Goal: Task Accomplishment & Management: Manage account settings

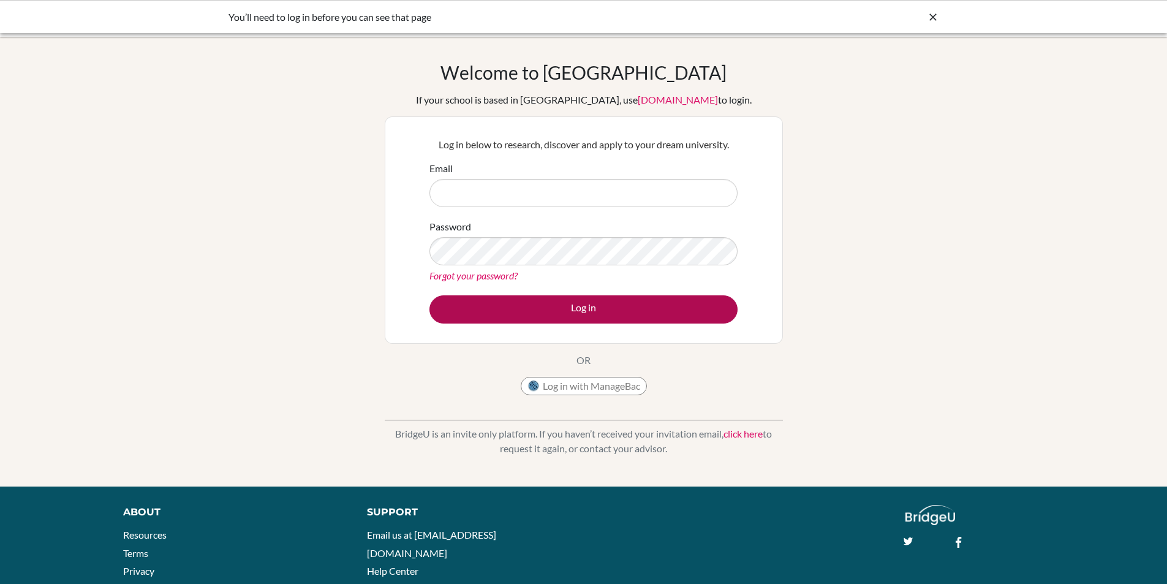
type input "vinola.williams@npsis.edu.sg"
click at [515, 307] on button "Log in" at bounding box center [583, 309] width 308 height 28
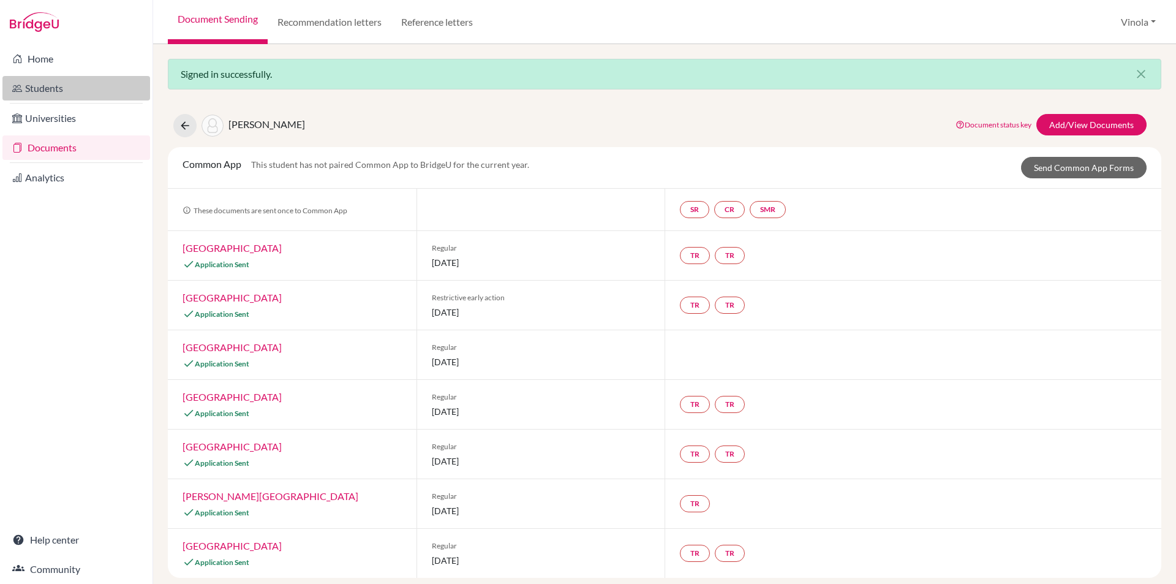
click at [51, 93] on link "Students" at bounding box center [76, 88] width 148 height 25
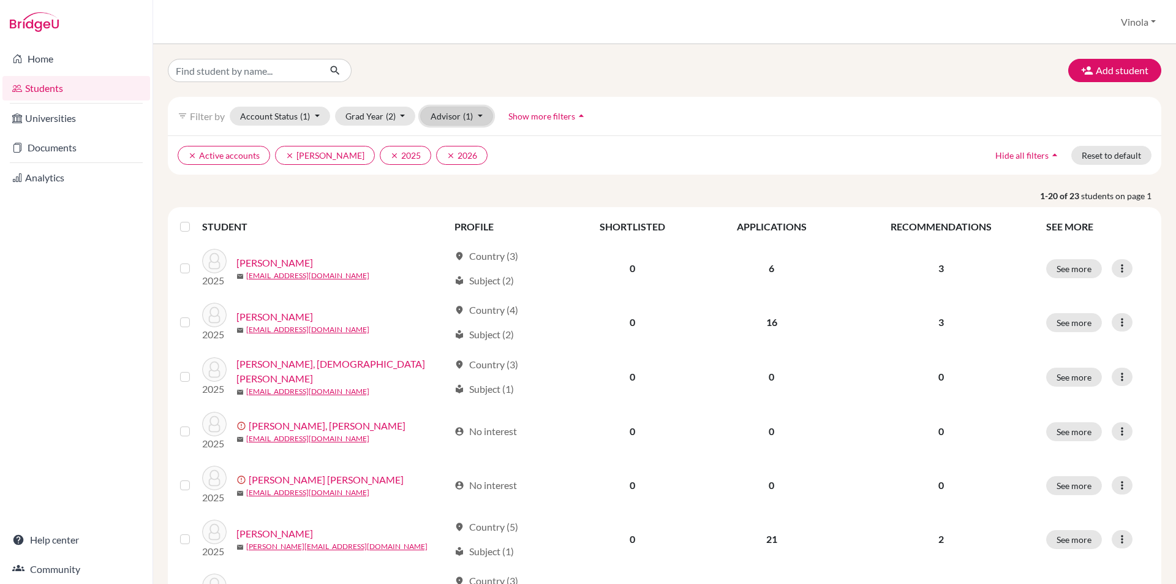
click at [446, 123] on button "Advisor (1)" at bounding box center [456, 116] width 73 height 19
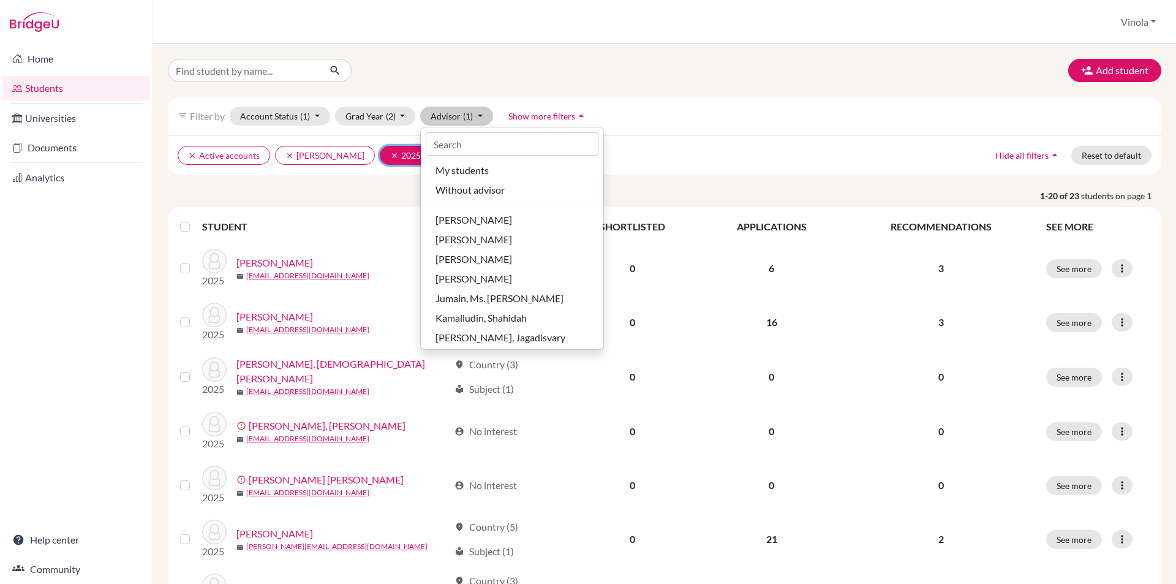
click at [390, 151] on icon "clear" at bounding box center [394, 155] width 9 height 9
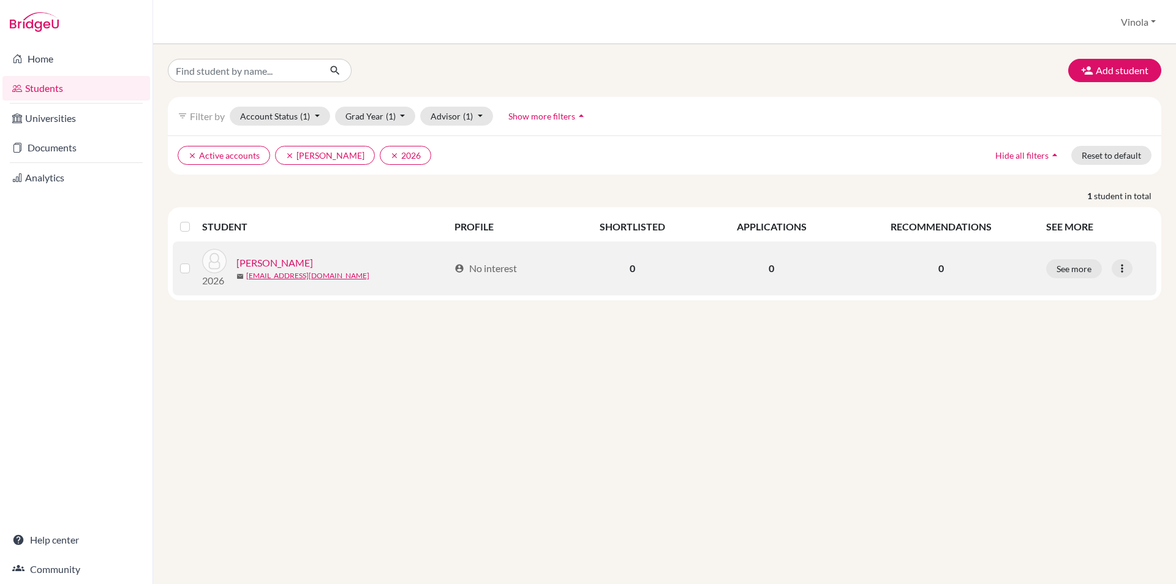
click at [280, 259] on link "pandey, snigdha" at bounding box center [274, 262] width 77 height 15
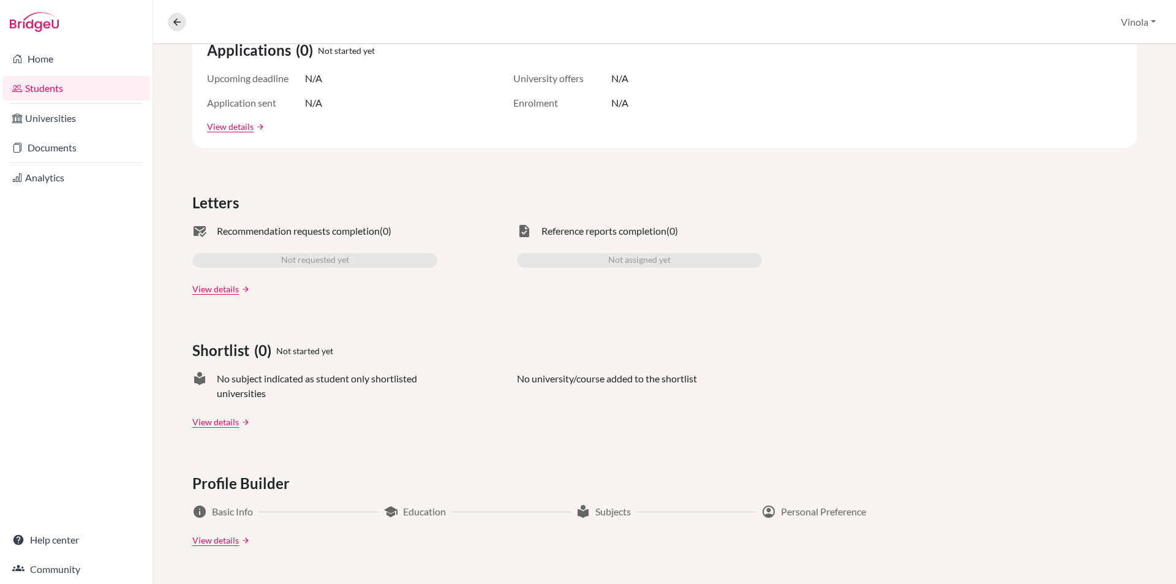
scroll to position [65, 0]
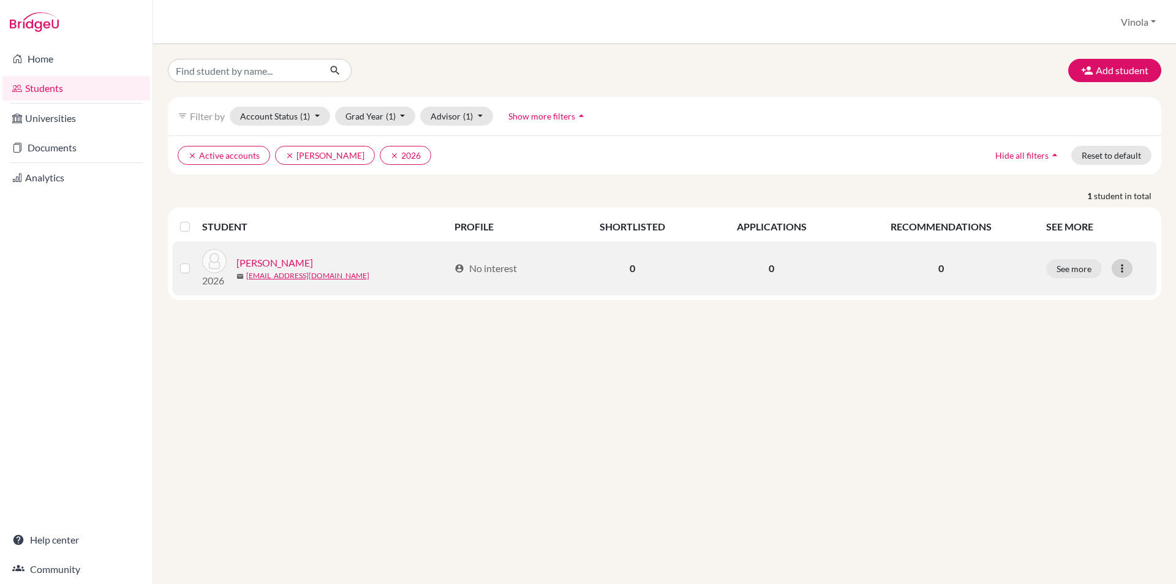
click at [1121, 273] on icon at bounding box center [1122, 268] width 12 height 12
click at [1076, 293] on button "Edit student" at bounding box center [1069, 294] width 97 height 20
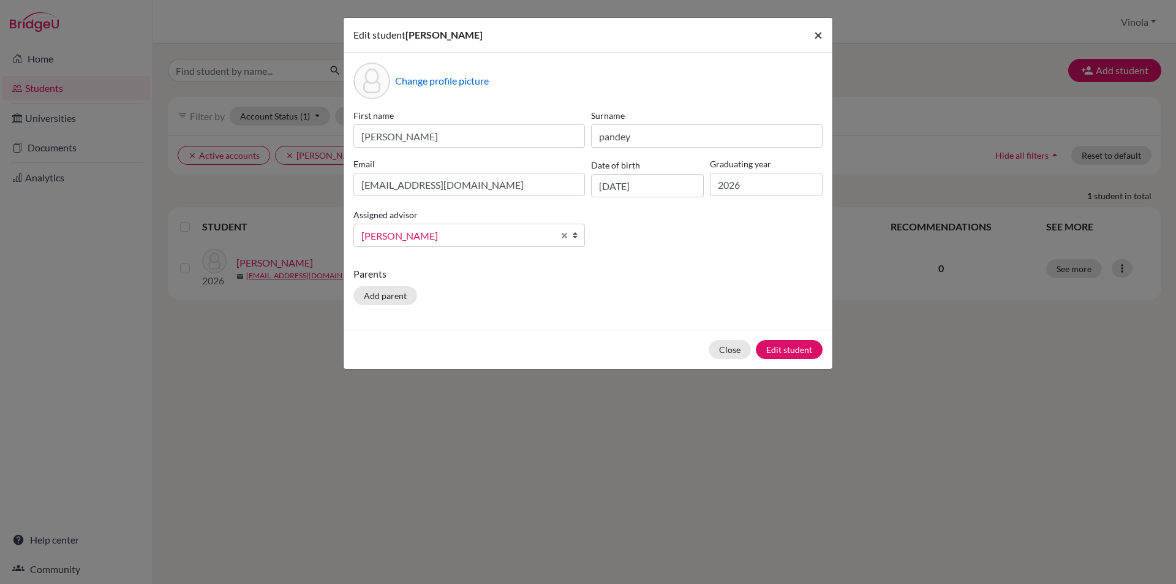
click at [820, 37] on span "×" at bounding box center [818, 35] width 9 height 18
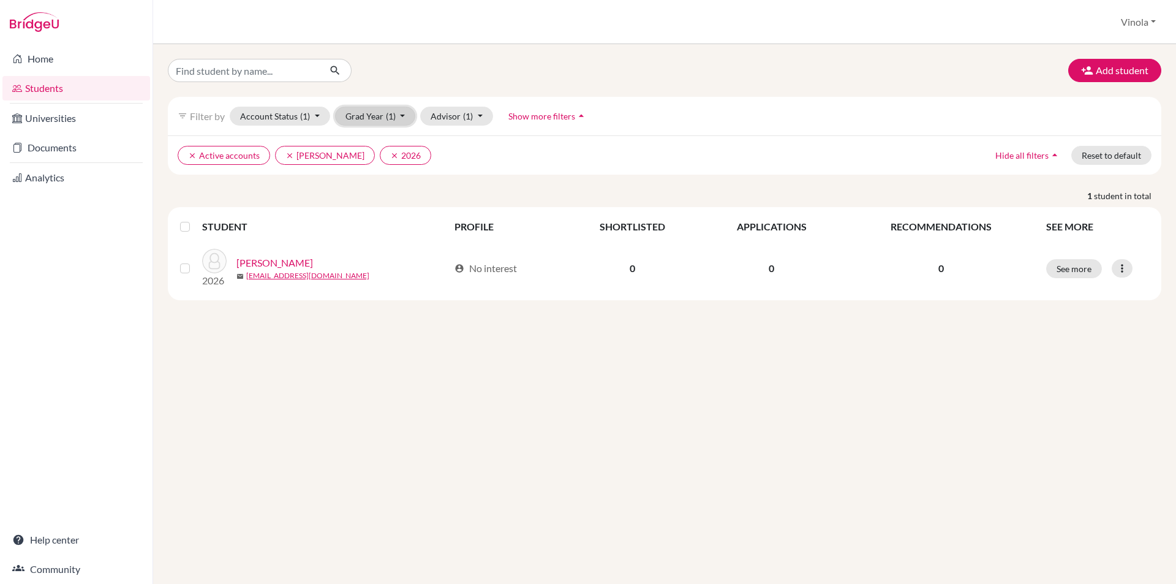
click at [384, 117] on button "Grad Year (1)" at bounding box center [375, 116] width 81 height 19
click at [483, 116] on button "Advisor (1)" at bounding box center [456, 116] width 73 height 19
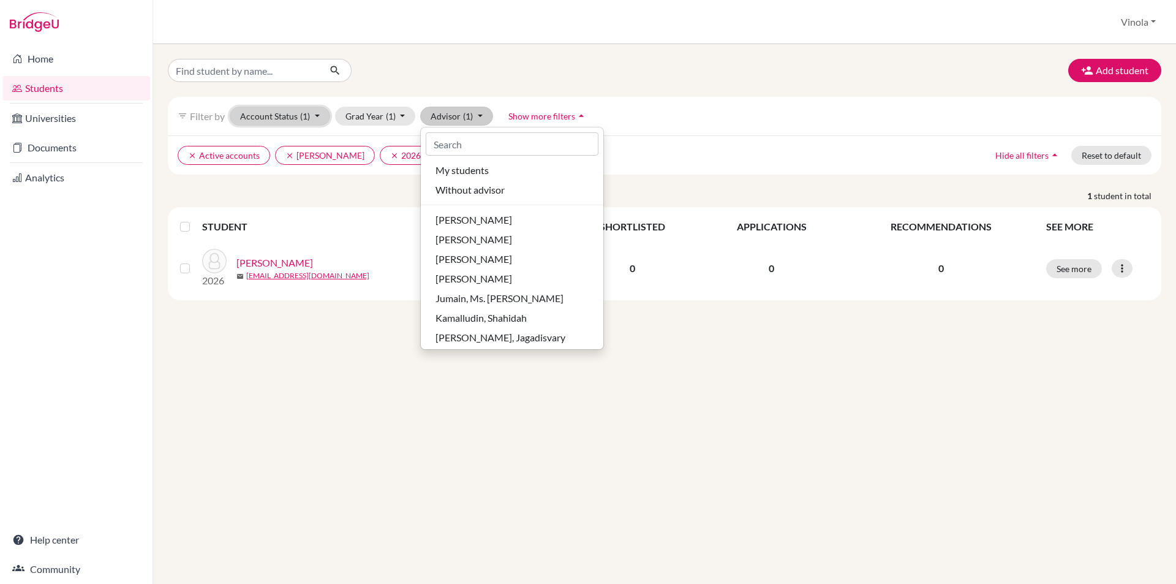
click at [282, 119] on button "Account Status (1)" at bounding box center [280, 116] width 100 height 19
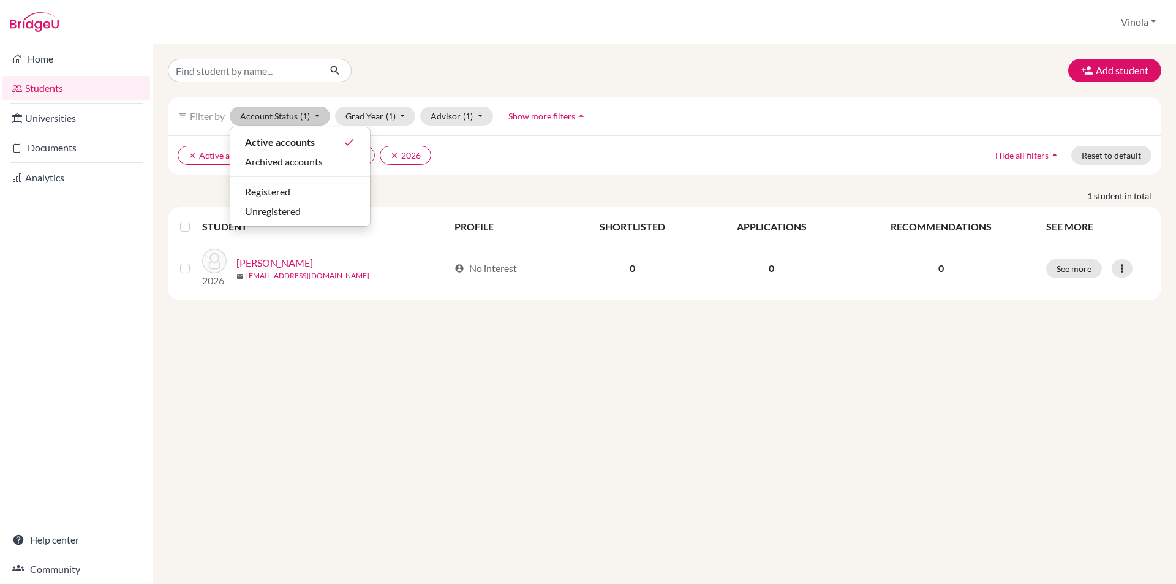
click at [401, 489] on div "Add student filter_list Filter by Account Status (1) Active accounts done Archi…" at bounding box center [664, 314] width 1023 height 540
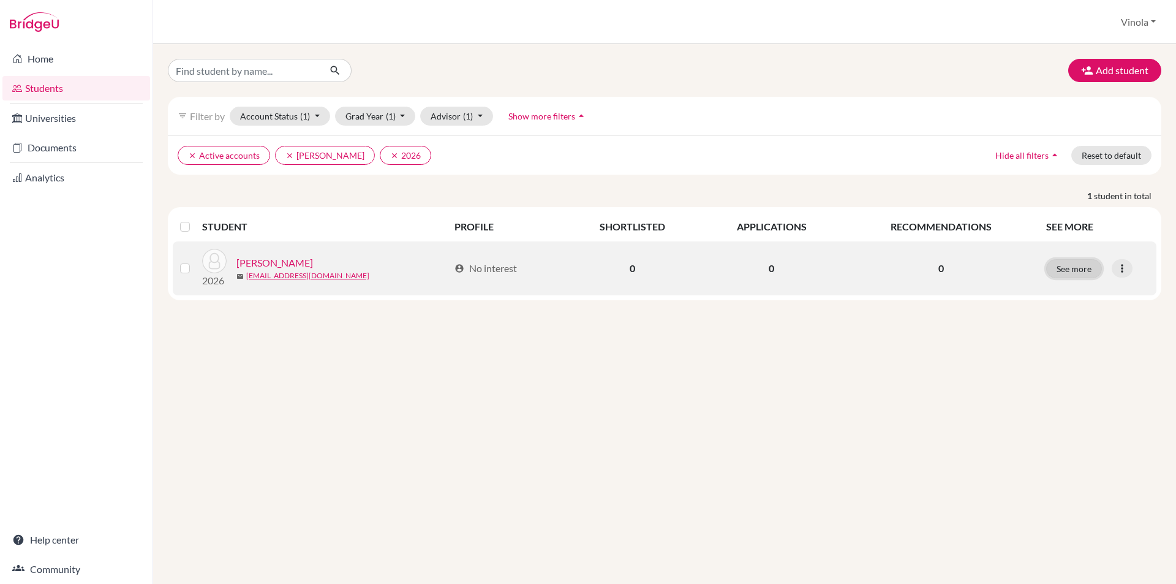
click at [1082, 268] on button "See more" at bounding box center [1074, 268] width 56 height 19
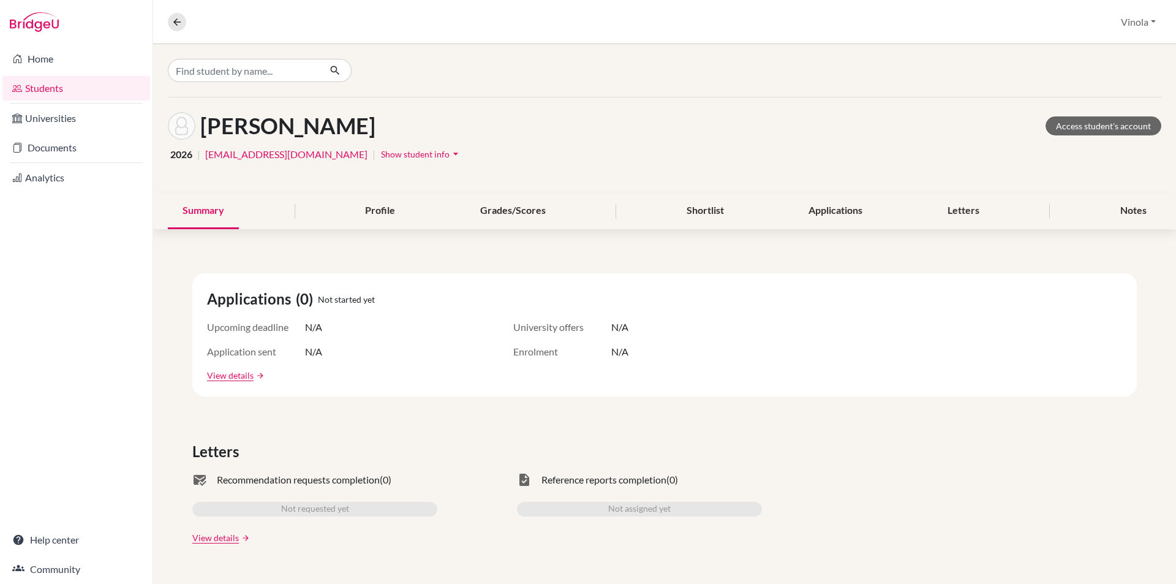
click at [56, 89] on link "Students" at bounding box center [76, 88] width 148 height 25
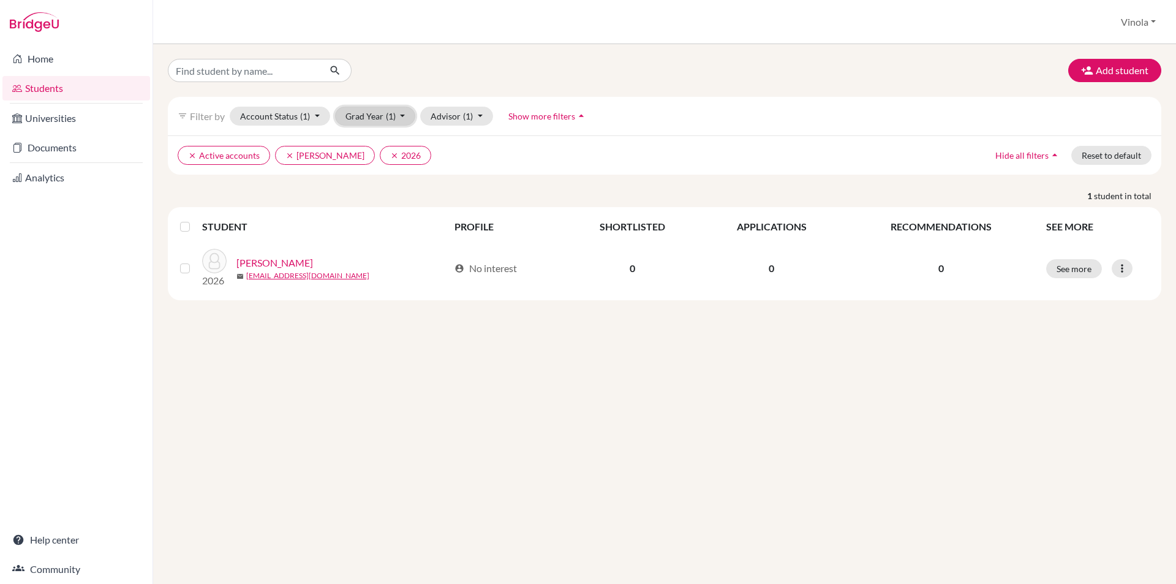
click at [377, 123] on button "Grad Year (1)" at bounding box center [375, 116] width 81 height 19
click at [436, 118] on button "Advisor (1)" at bounding box center [456, 116] width 73 height 19
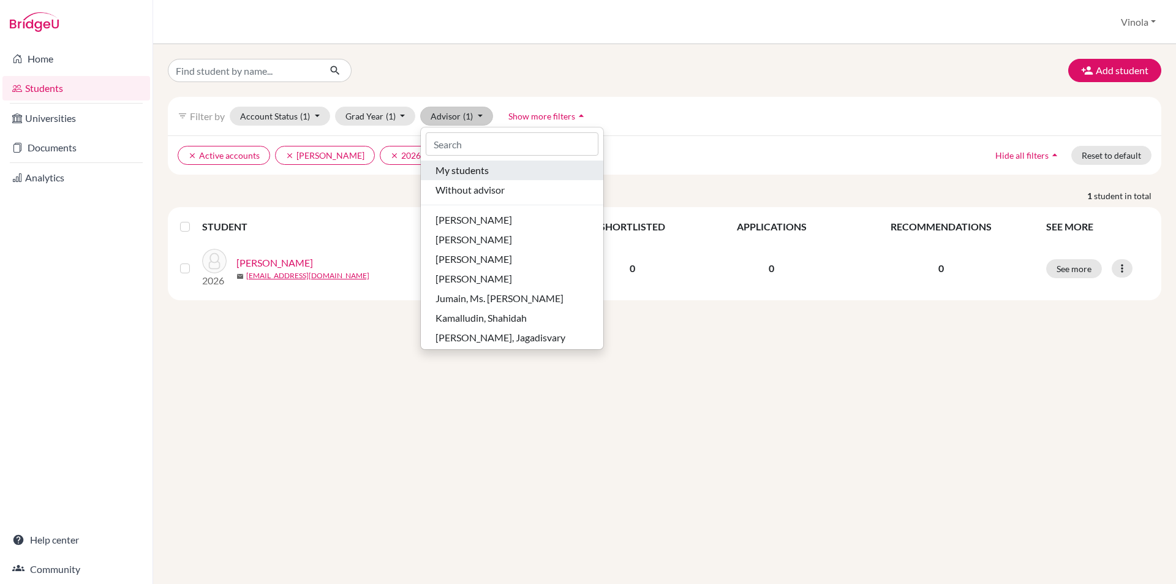
click at [456, 176] on span "My students" at bounding box center [462, 170] width 53 height 15
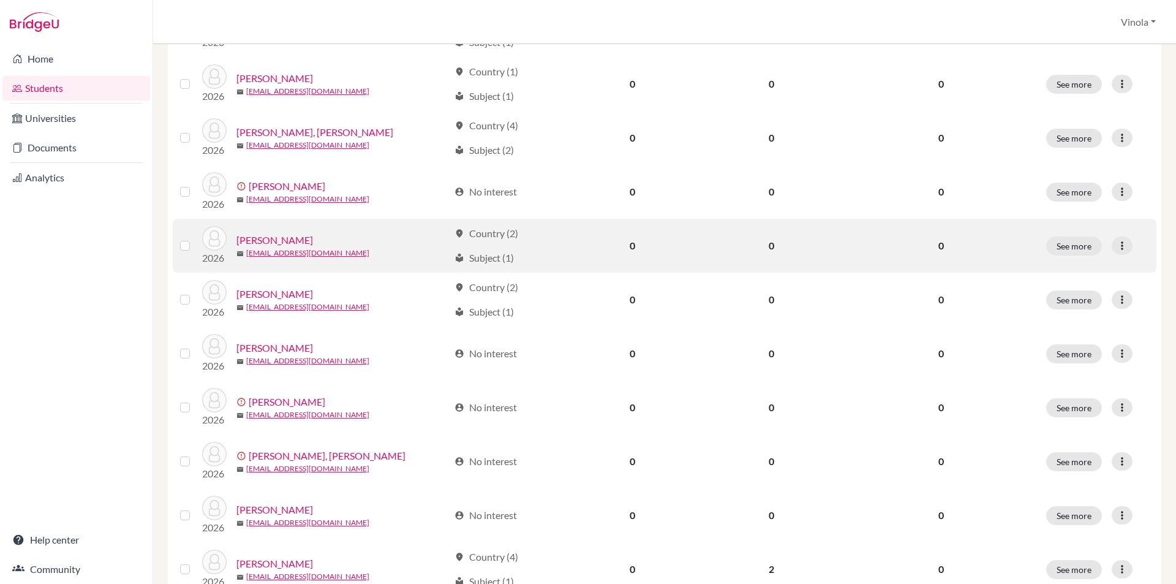
scroll to position [368, 0]
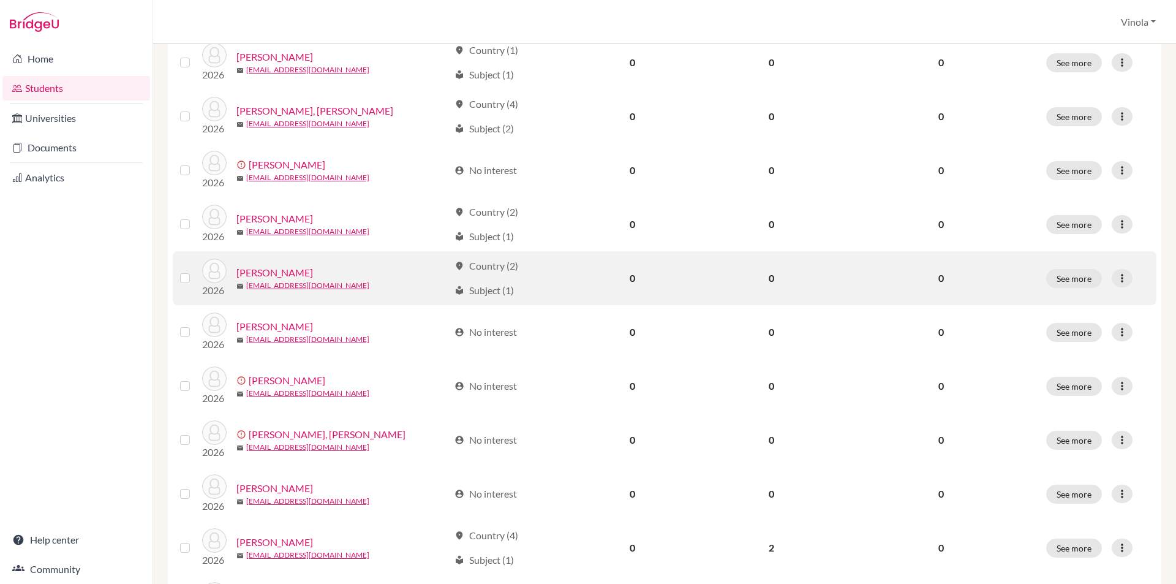
click at [284, 276] on link "Manak, Sameera" at bounding box center [274, 272] width 77 height 15
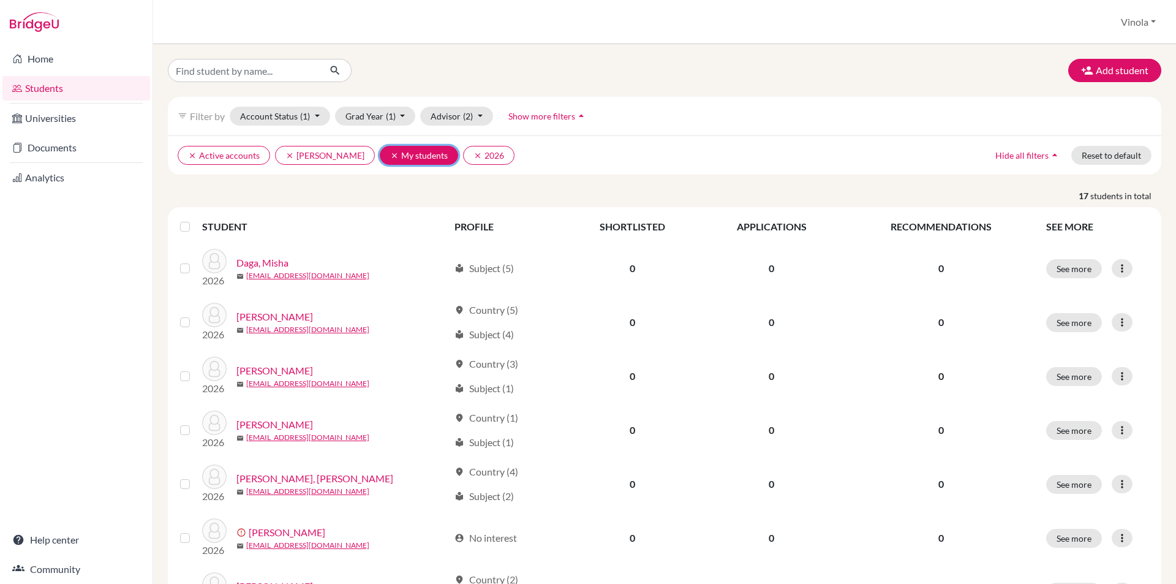
click at [429, 150] on button "clear My students" at bounding box center [419, 155] width 78 height 19
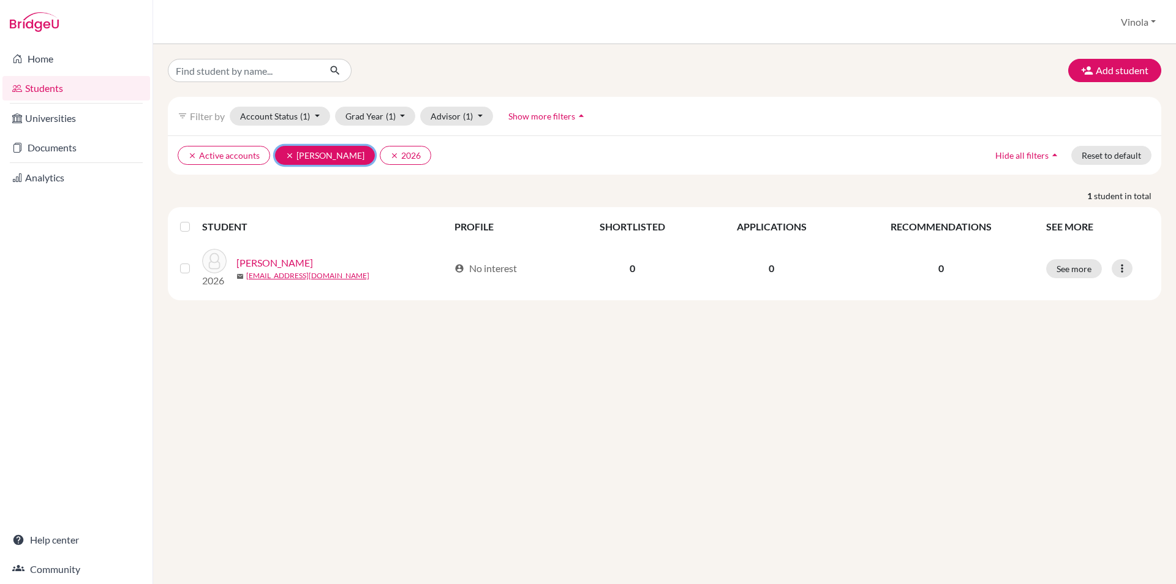
click at [289, 157] on icon "clear" at bounding box center [289, 155] width 9 height 9
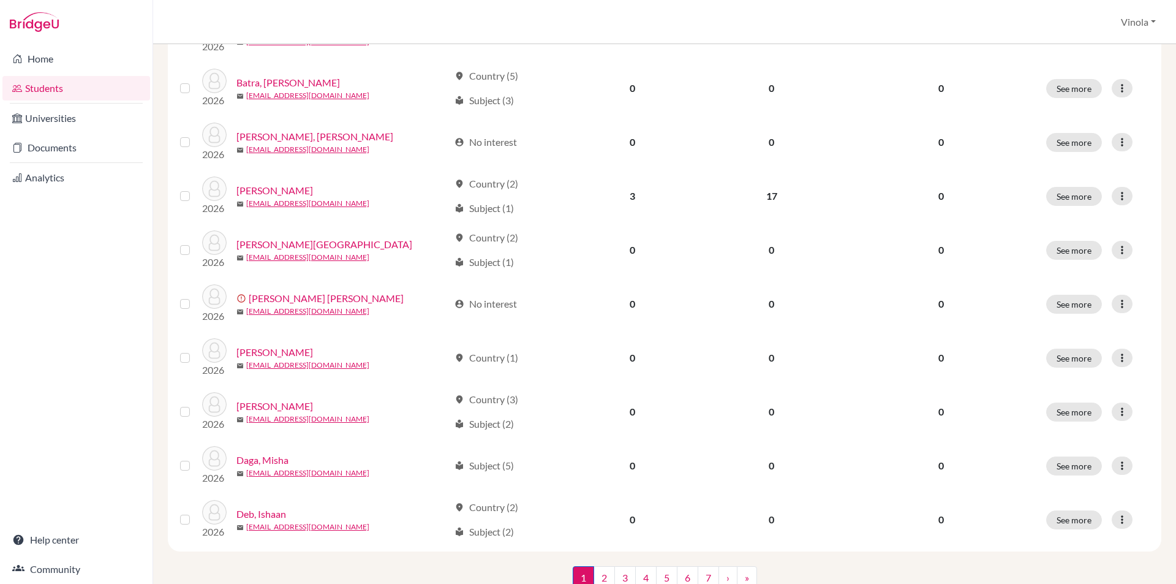
scroll to position [818, 0]
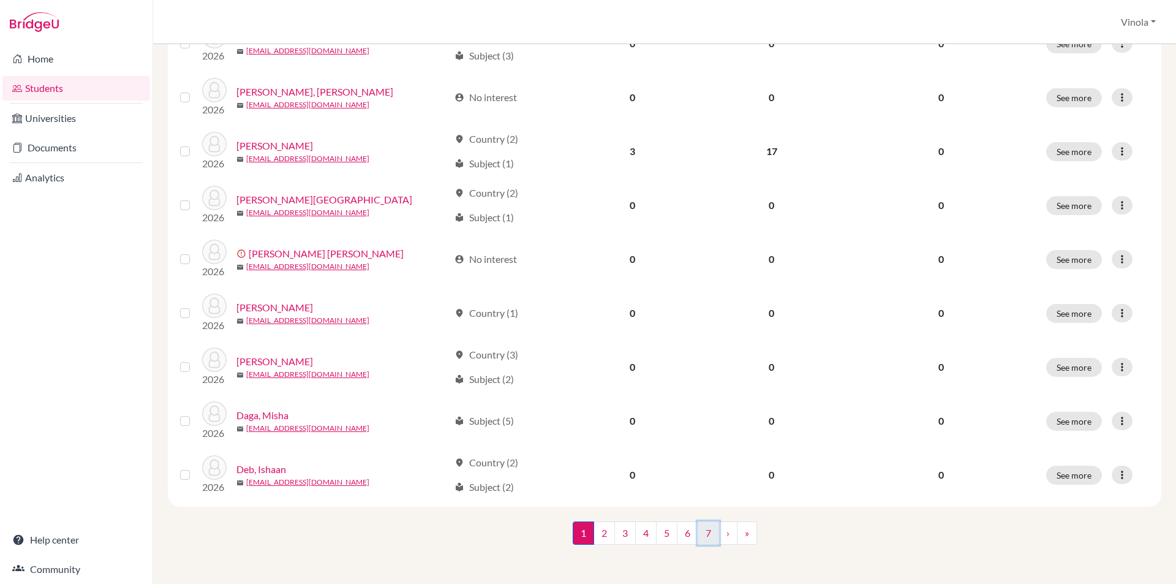
click at [706, 535] on link "7" at bounding box center [708, 532] width 21 height 23
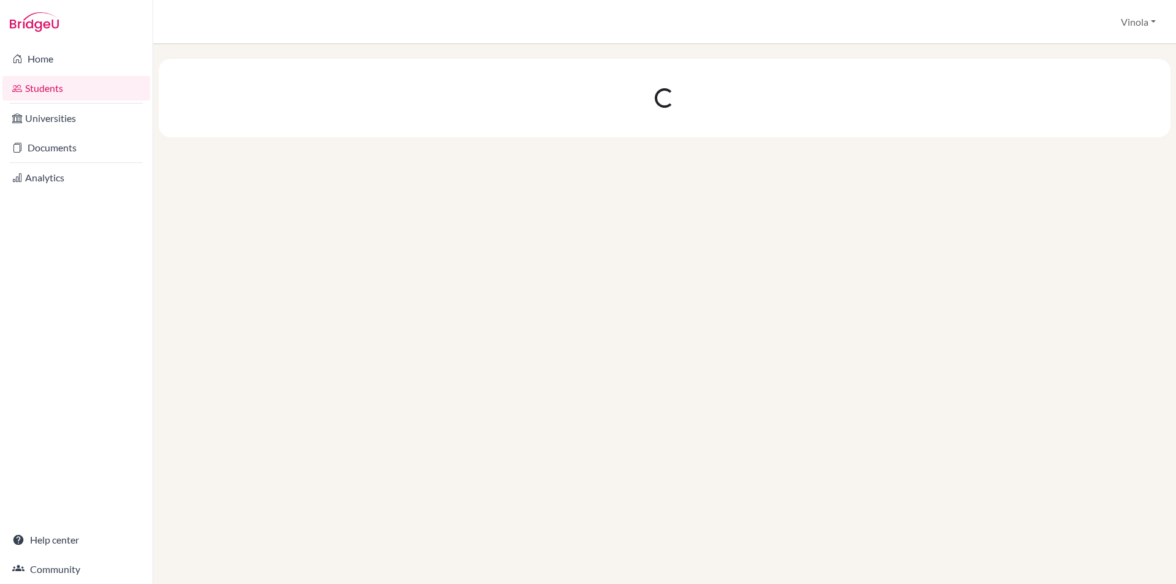
scroll to position [0, 0]
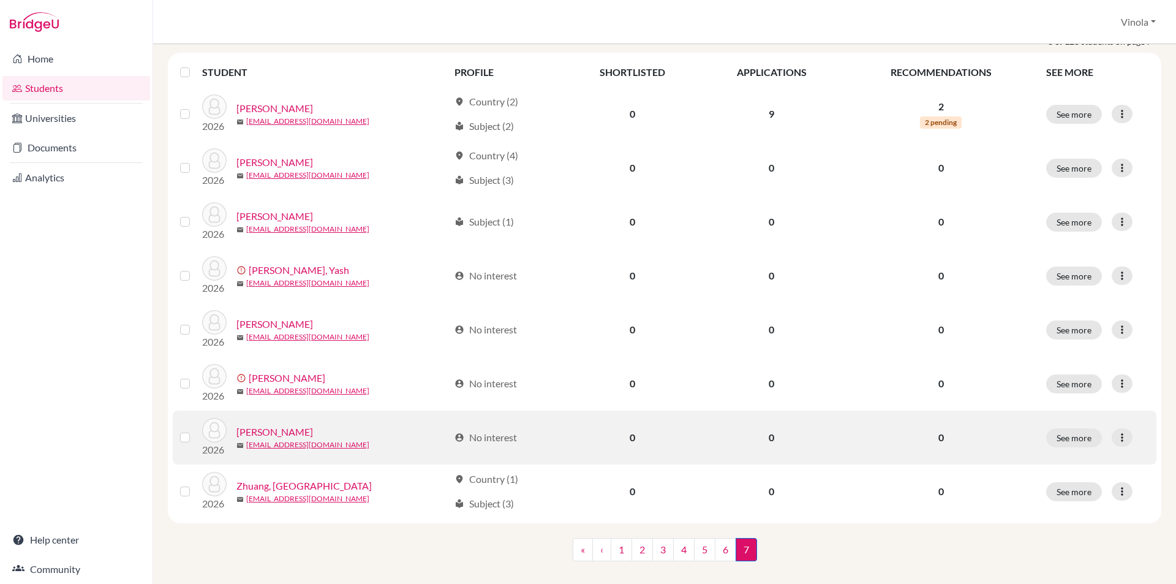
scroll to position [171, 0]
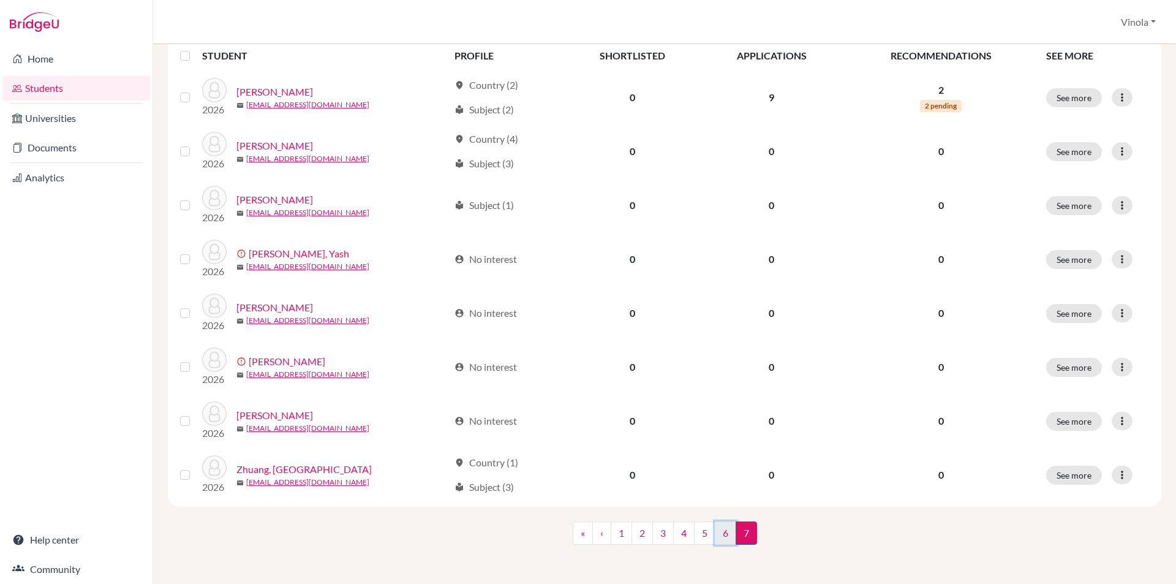
click at [724, 536] on link "6" at bounding box center [725, 532] width 21 height 23
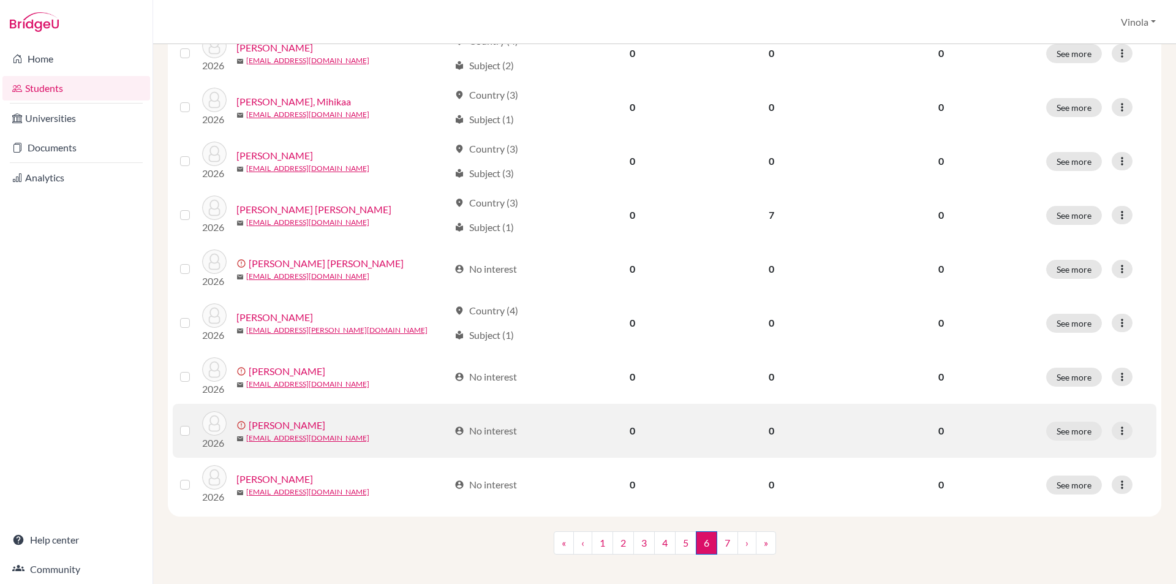
scroll to position [818, 0]
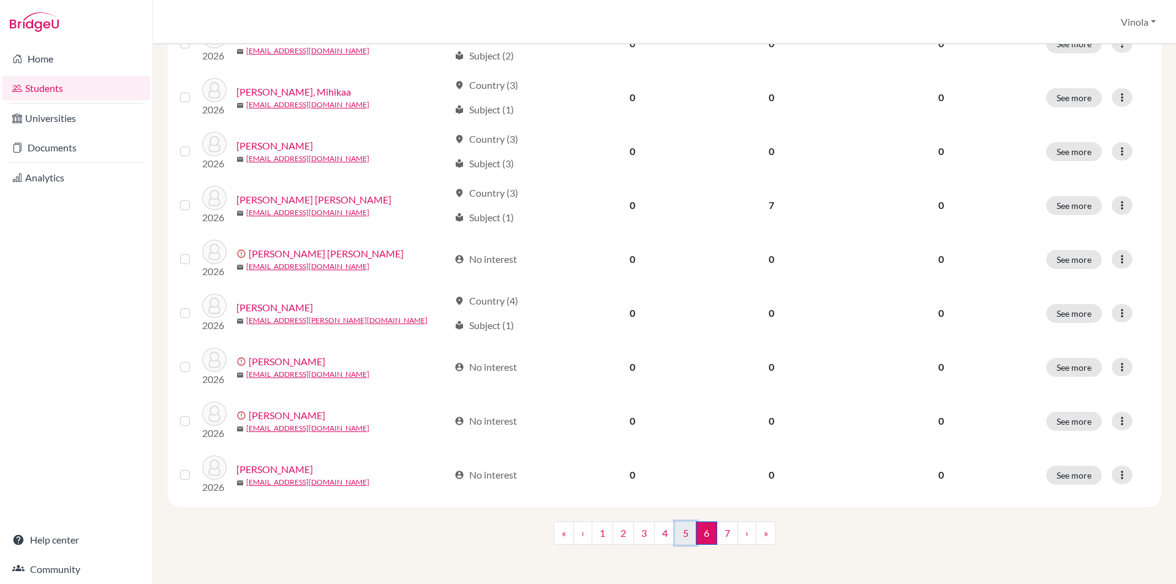
click at [681, 526] on link "5" at bounding box center [685, 532] width 21 height 23
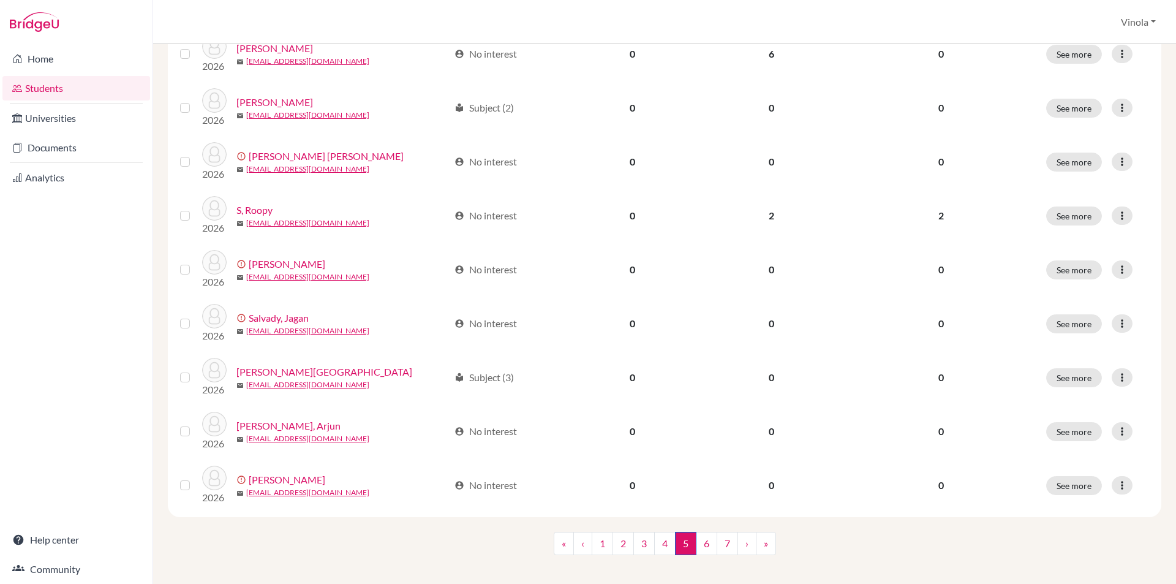
scroll to position [818, 0]
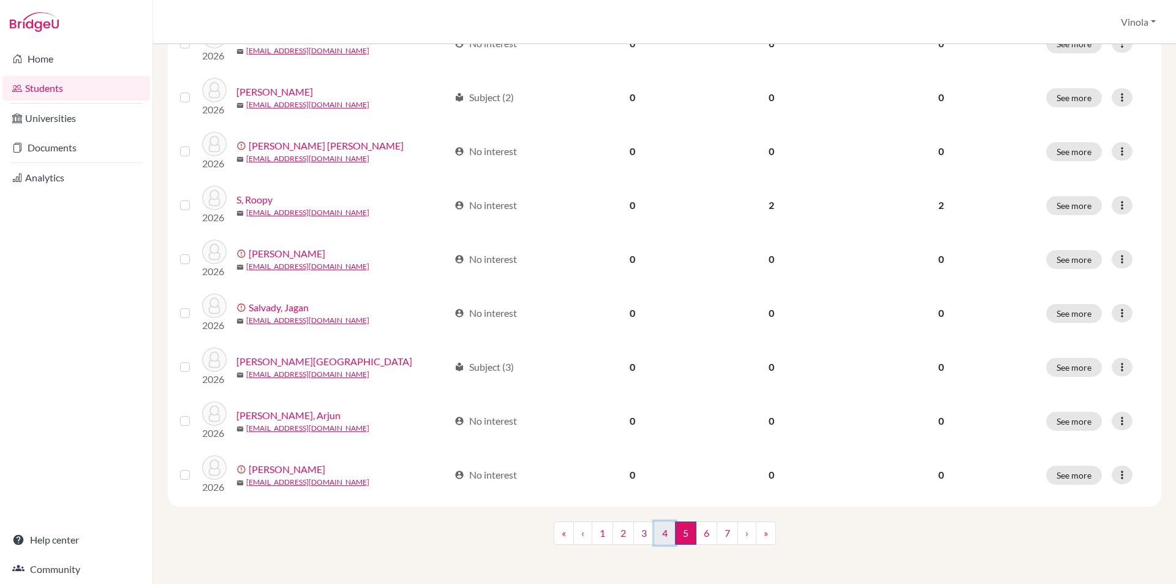
click at [663, 538] on link "4" at bounding box center [664, 532] width 21 height 23
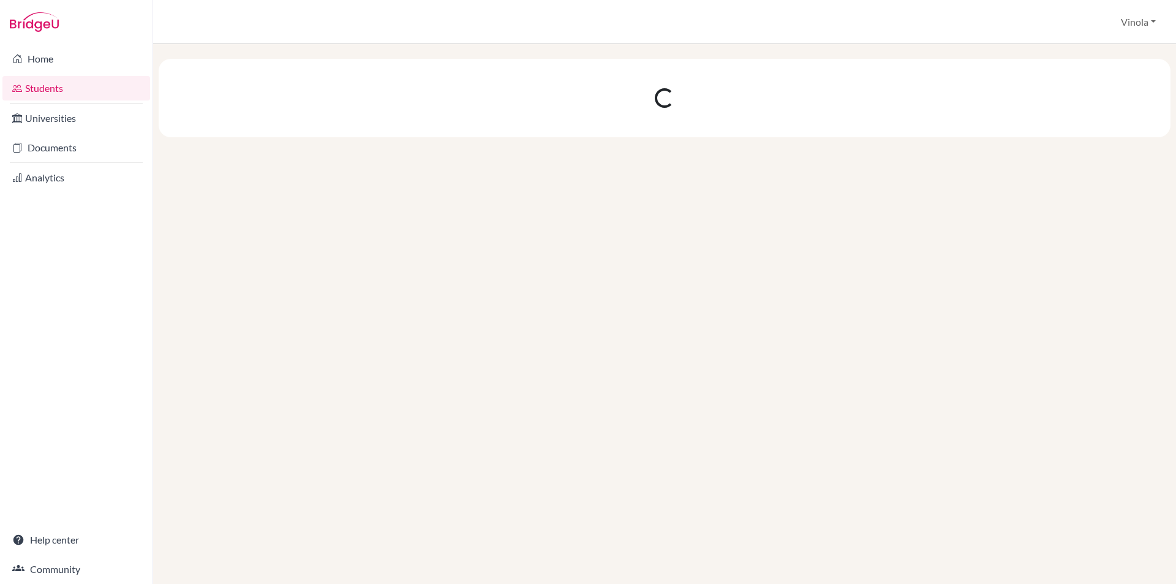
scroll to position [0, 0]
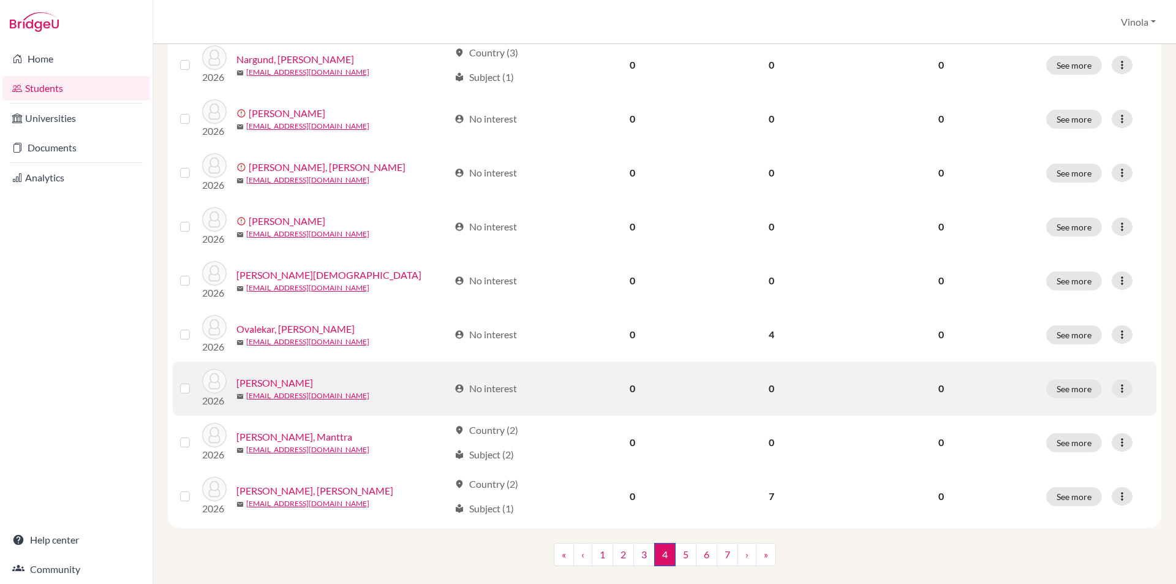
scroll to position [818, 0]
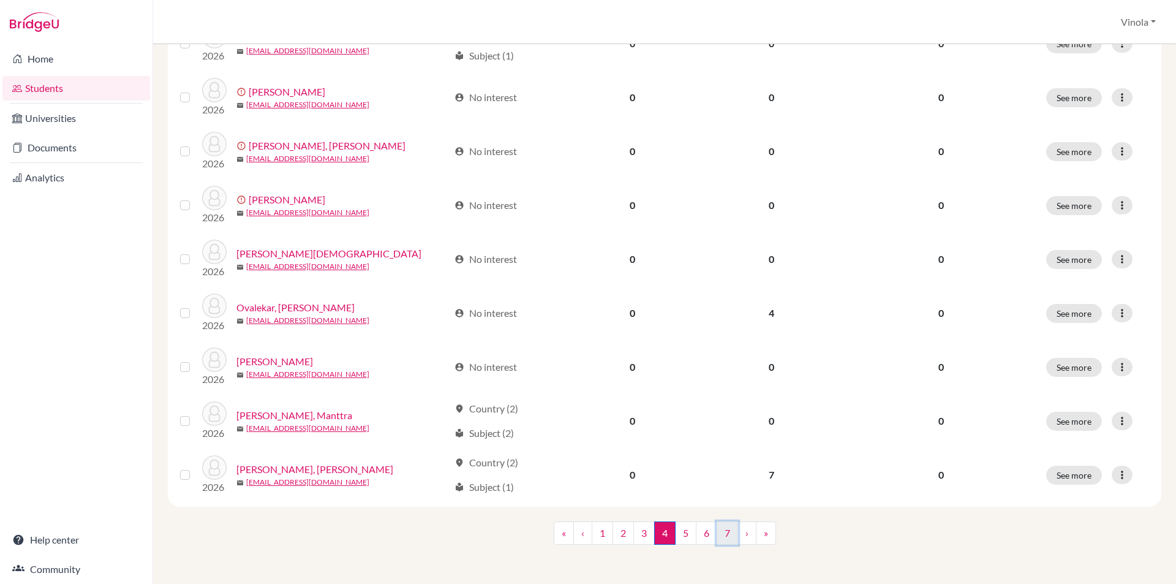
click at [718, 531] on link "7" at bounding box center [727, 532] width 21 height 23
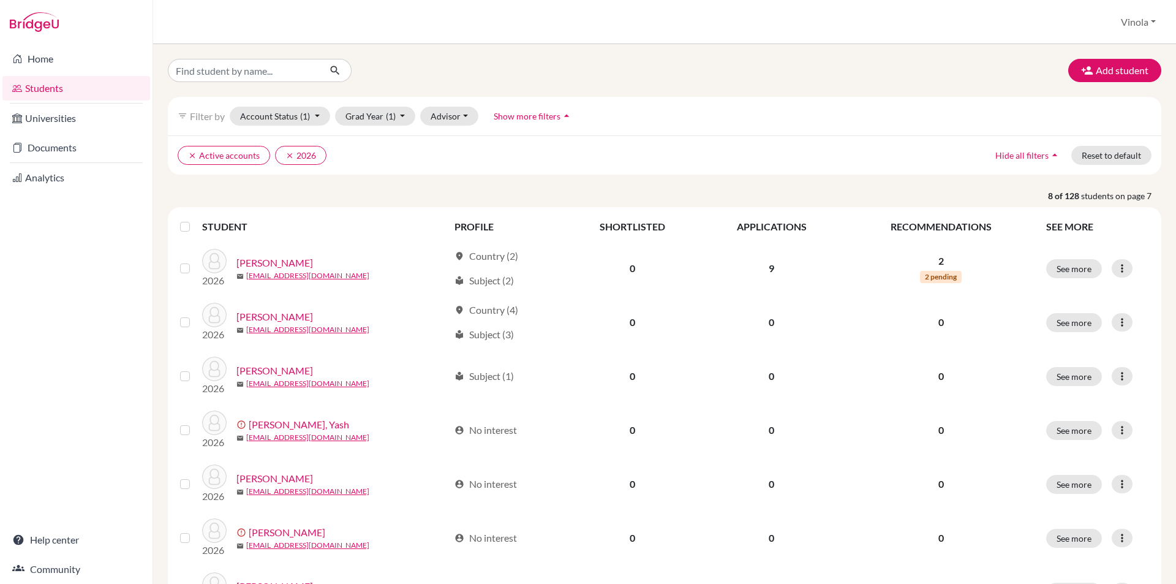
scroll to position [171, 0]
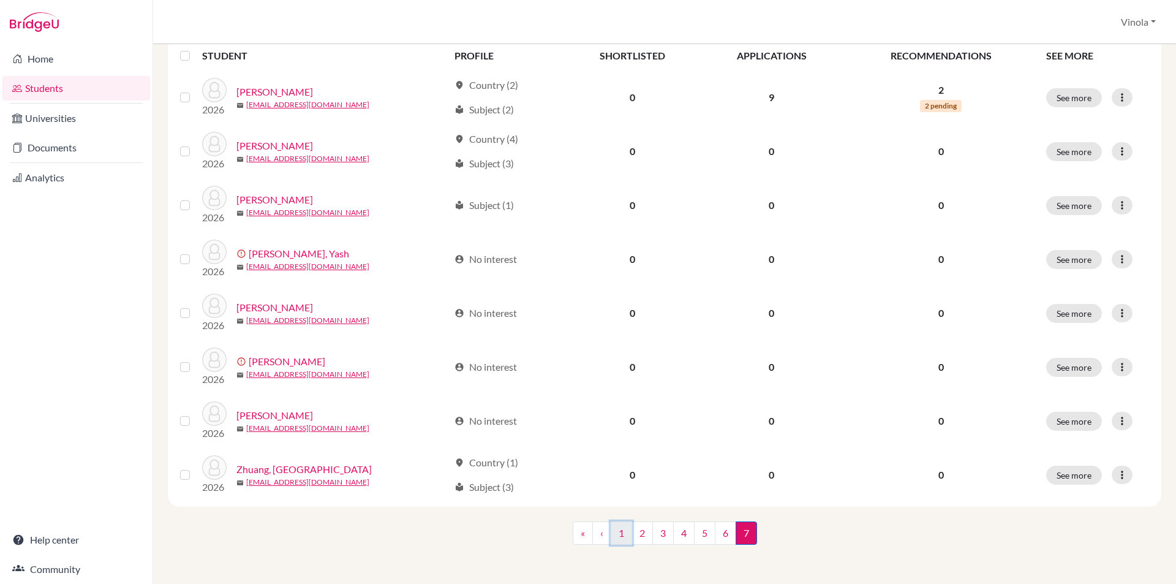
click at [621, 529] on link "1" at bounding box center [621, 532] width 21 height 23
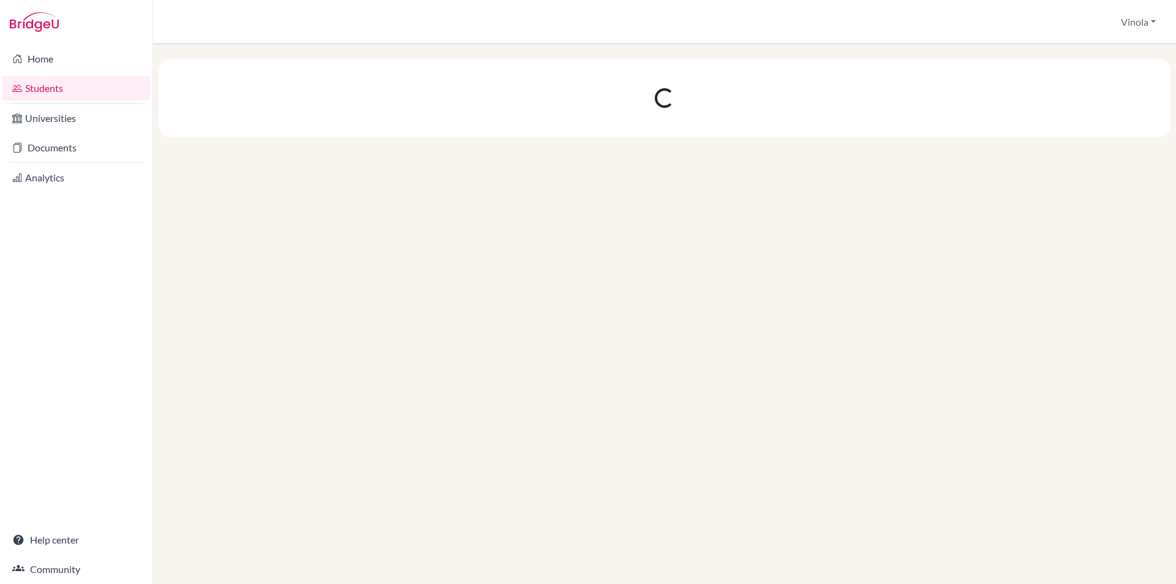
scroll to position [0, 0]
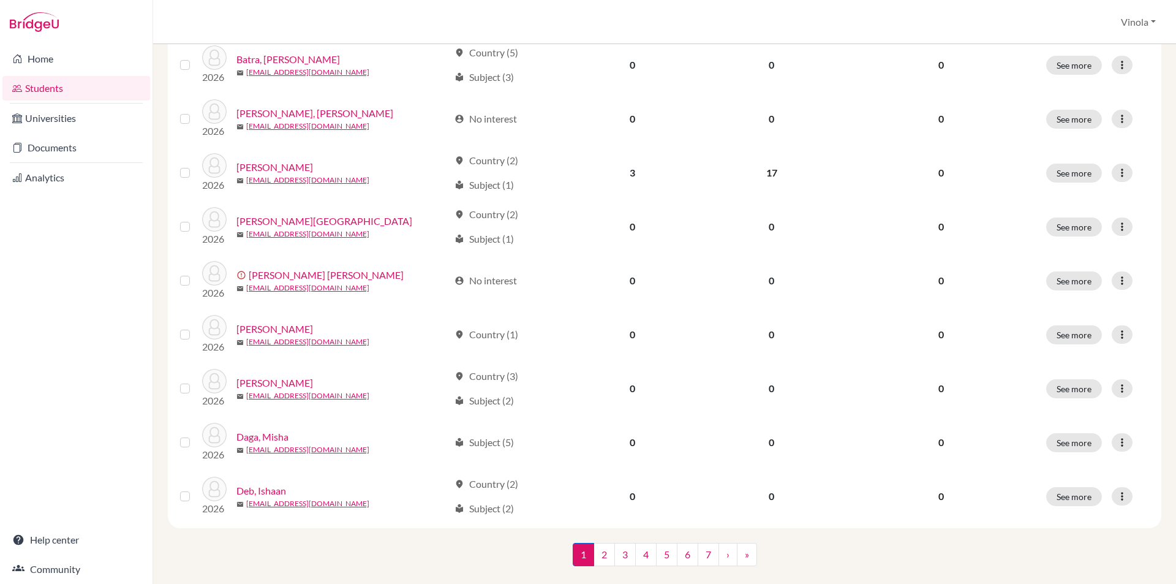
scroll to position [818, 0]
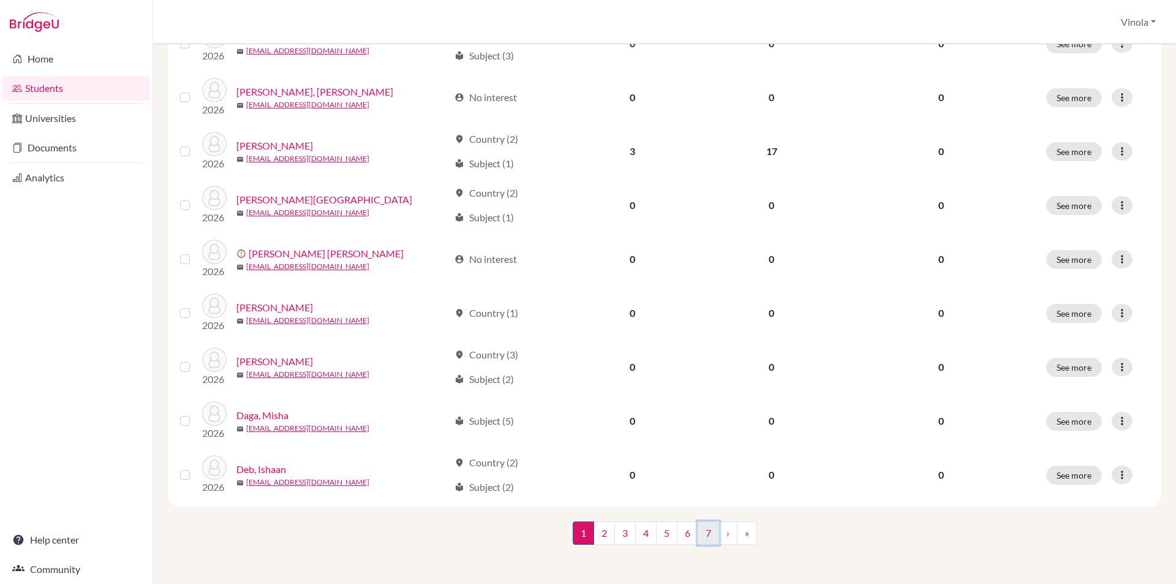
click at [708, 533] on link "7" at bounding box center [708, 532] width 21 height 23
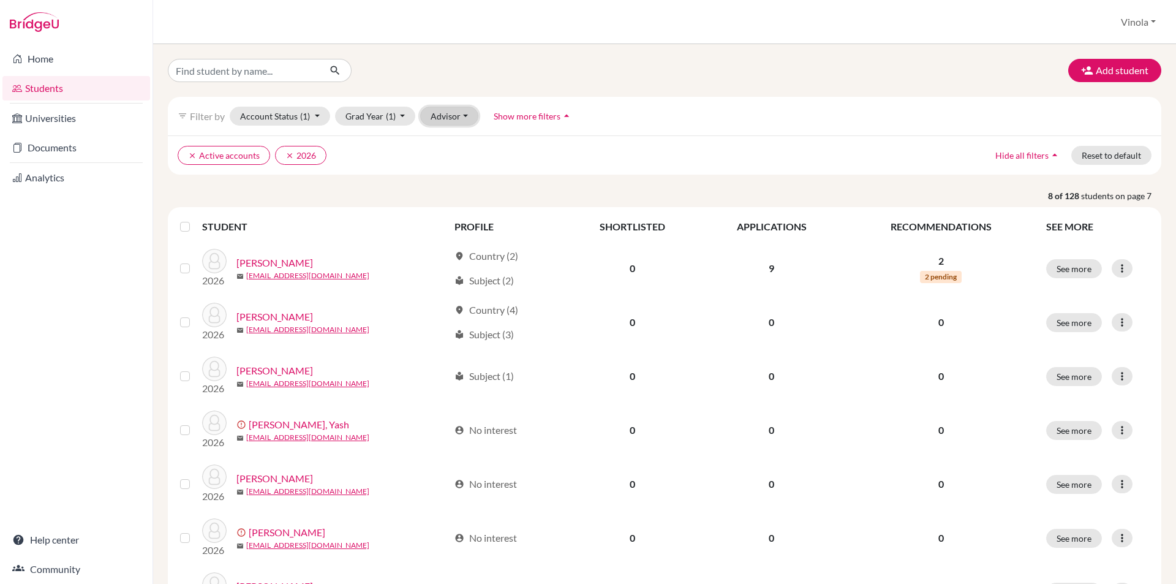
click at [454, 117] on button "Advisor" at bounding box center [449, 116] width 58 height 19
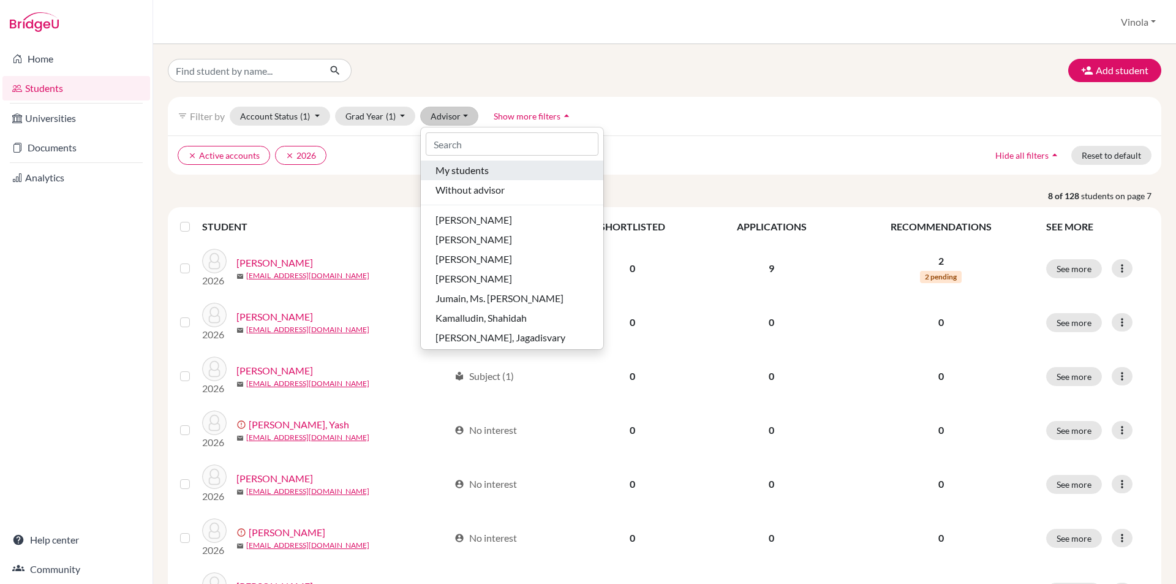
click at [459, 175] on span "My students" at bounding box center [462, 170] width 53 height 15
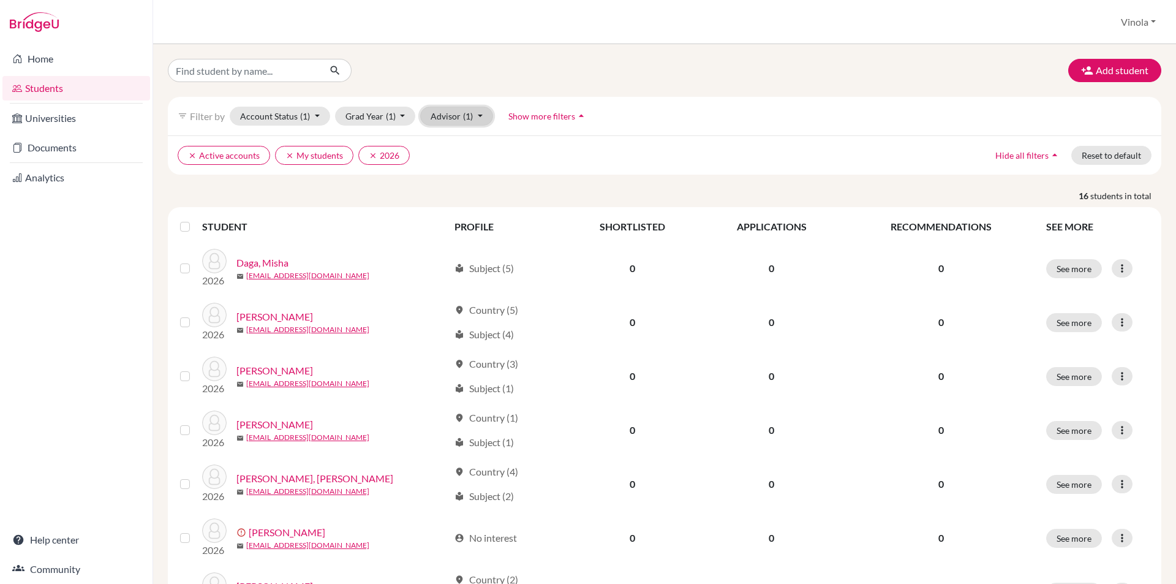
click at [442, 124] on button "Advisor (1)" at bounding box center [456, 116] width 73 height 19
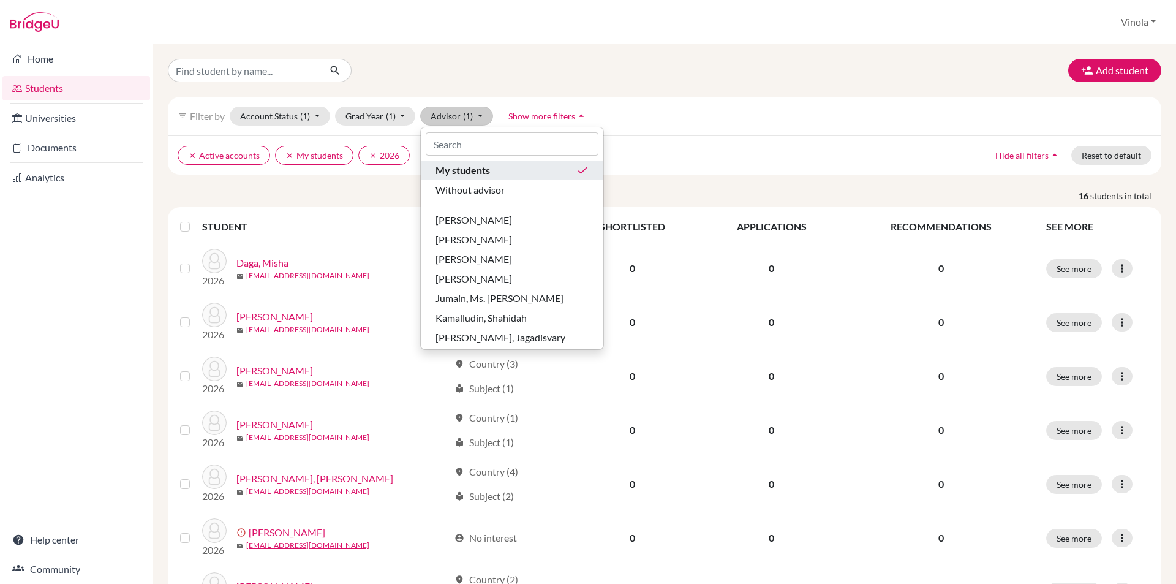
click at [468, 175] on span "My students" at bounding box center [463, 170] width 55 height 15
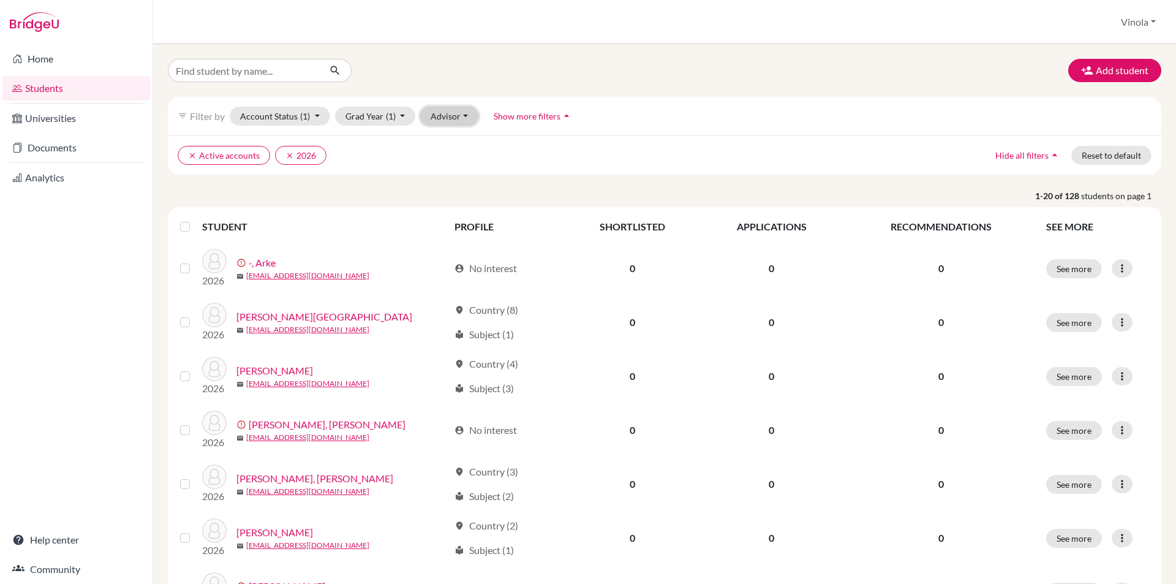
click at [455, 123] on button "Advisor" at bounding box center [449, 116] width 58 height 19
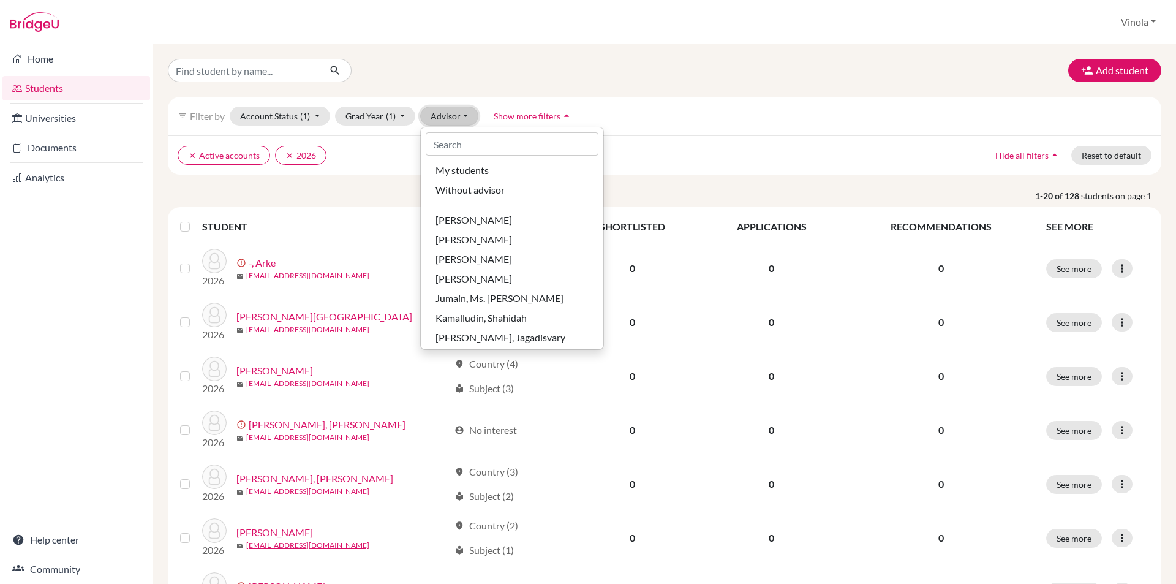
scroll to position [61, 0]
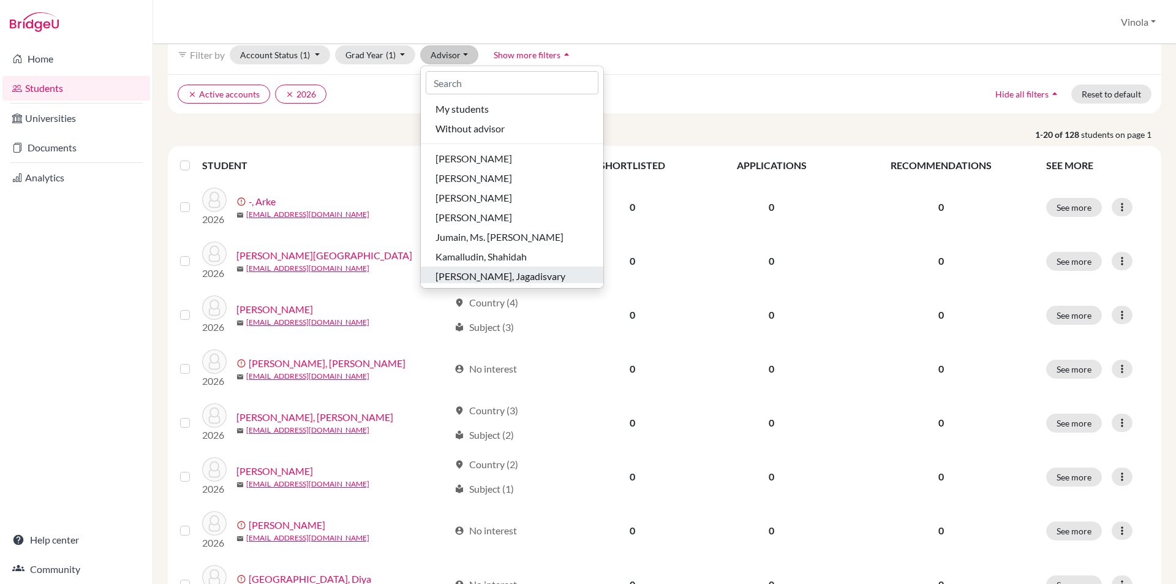
click at [484, 276] on span "[PERSON_NAME], Jagadisvary" at bounding box center [501, 276] width 130 height 15
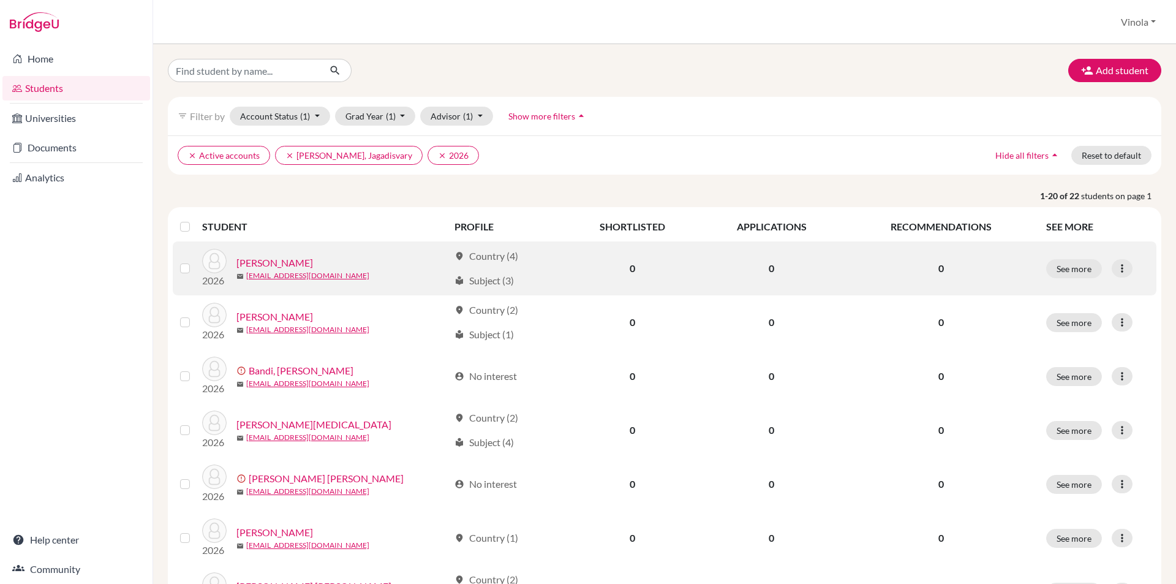
click at [293, 263] on link "Ajmera, Daksh" at bounding box center [274, 262] width 77 height 15
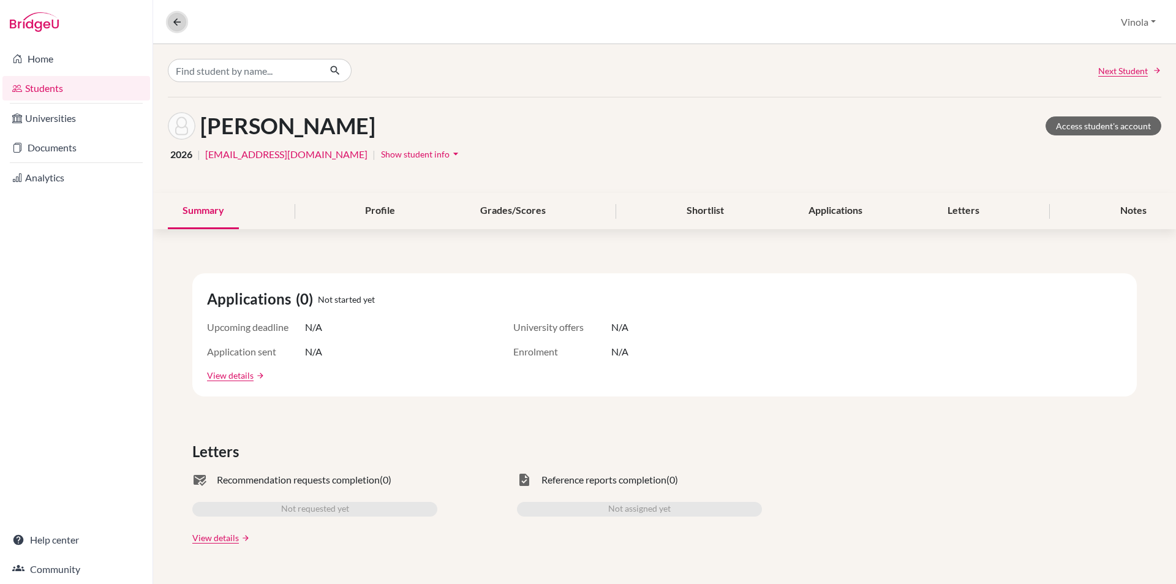
click at [178, 23] on icon at bounding box center [177, 22] width 11 height 11
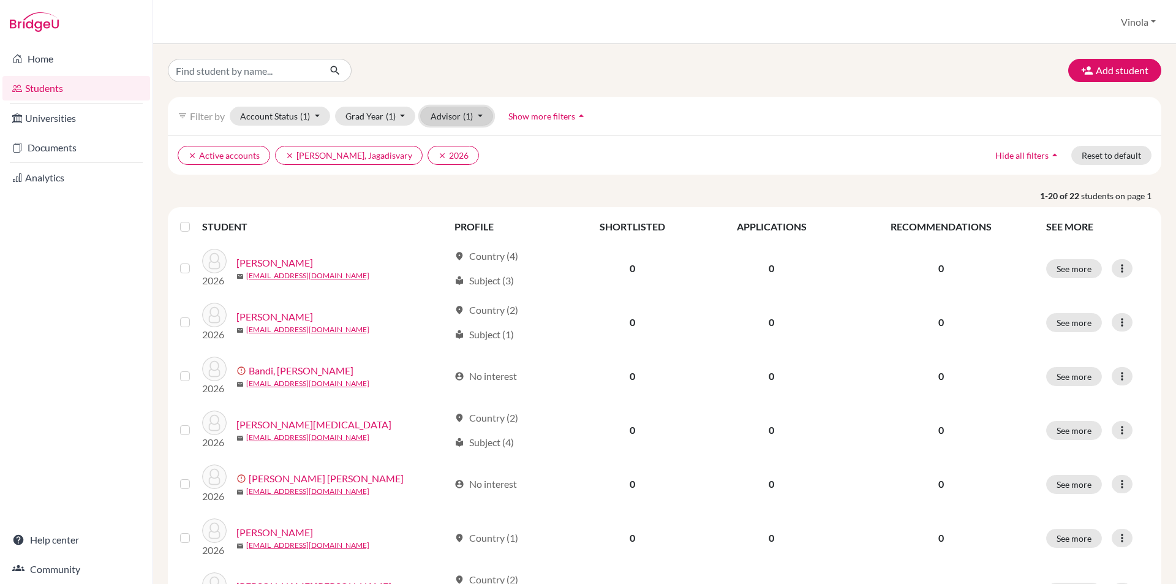
click at [463, 116] on span "(1)" at bounding box center [468, 116] width 10 height 10
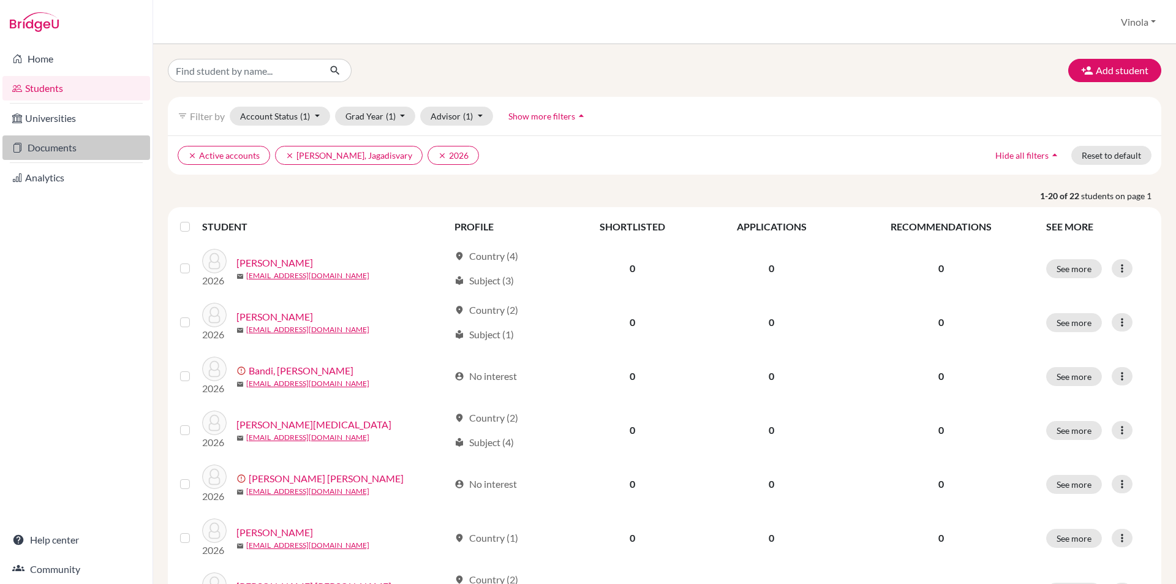
click at [70, 149] on link "Documents" at bounding box center [76, 147] width 148 height 25
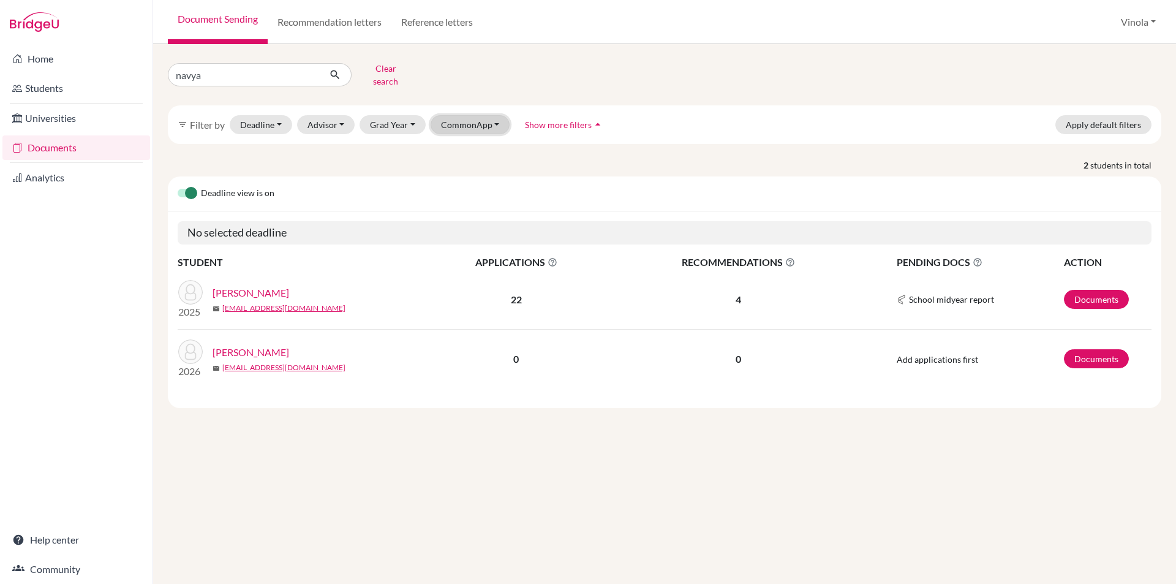
click at [485, 120] on button "CommonApp" at bounding box center [471, 124] width 80 height 19
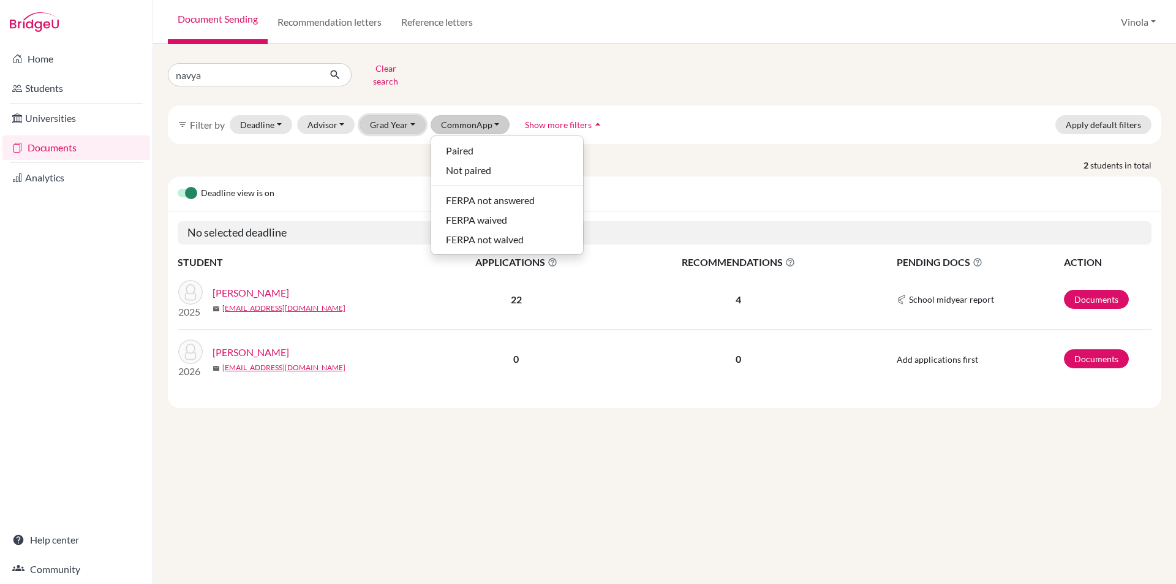
click at [401, 121] on button "Grad Year" at bounding box center [393, 124] width 66 height 19
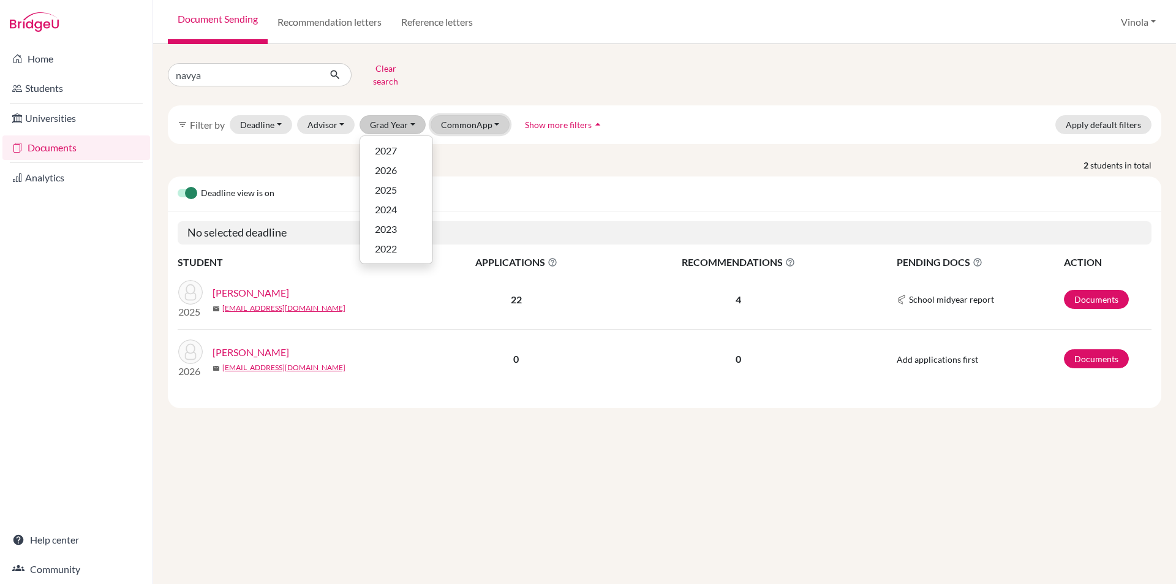
click at [443, 116] on button "CommonApp" at bounding box center [471, 124] width 80 height 19
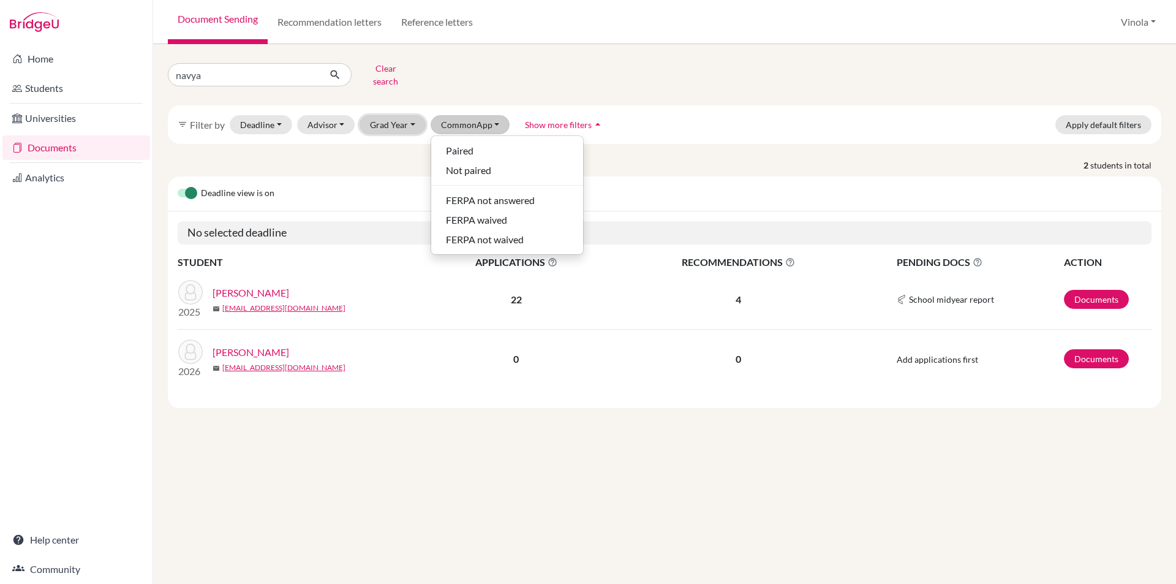
click at [409, 115] on button "Grad Year" at bounding box center [393, 124] width 66 height 19
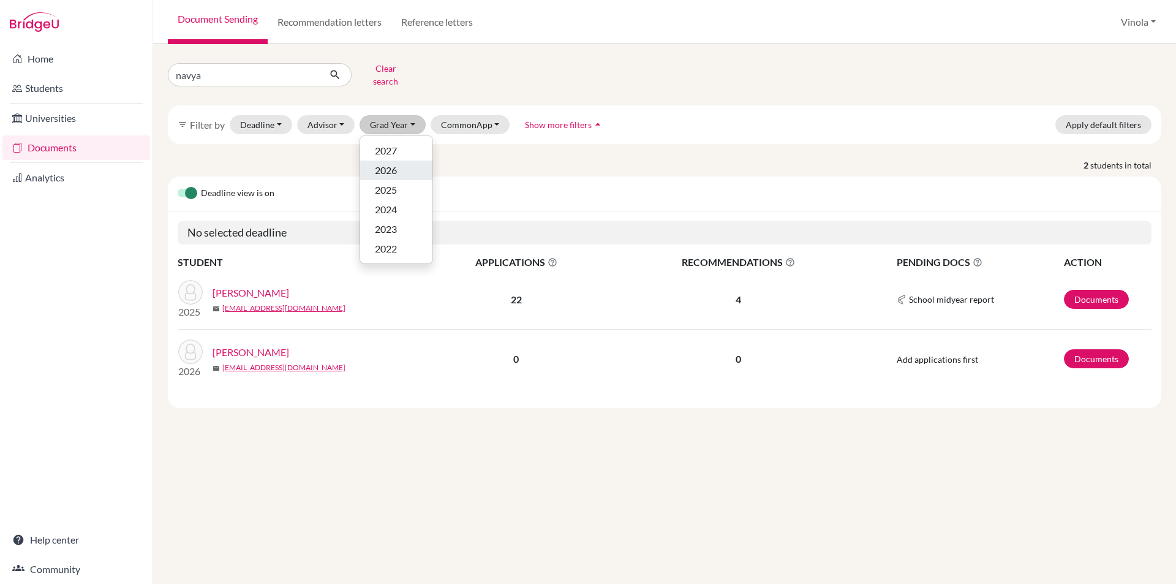
click at [390, 165] on span "2026" at bounding box center [386, 170] width 22 height 15
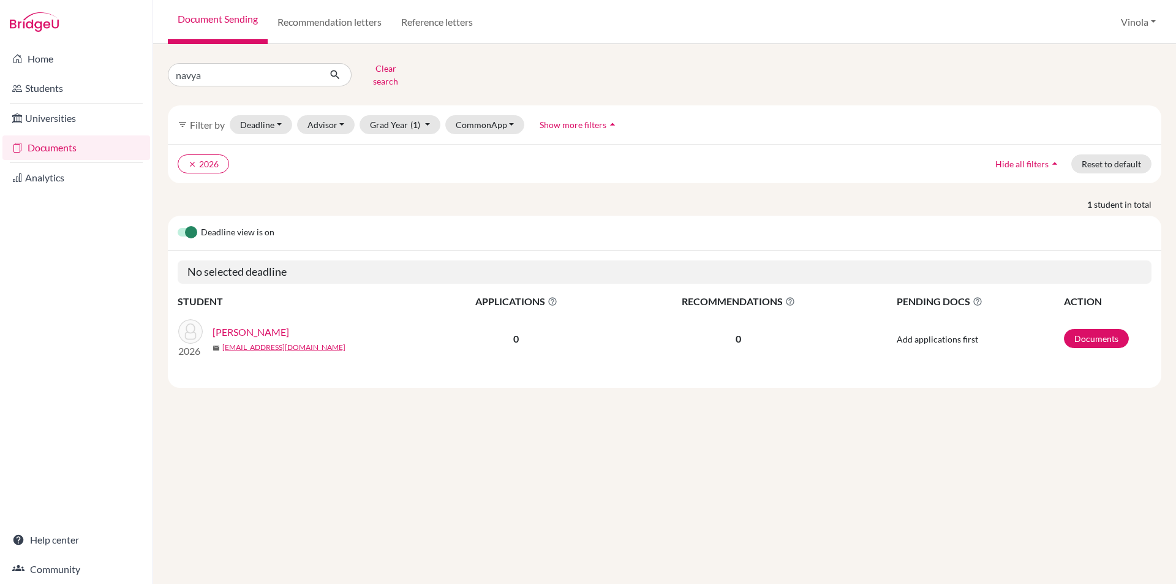
click at [263, 325] on link "[PERSON_NAME]" at bounding box center [251, 332] width 77 height 15
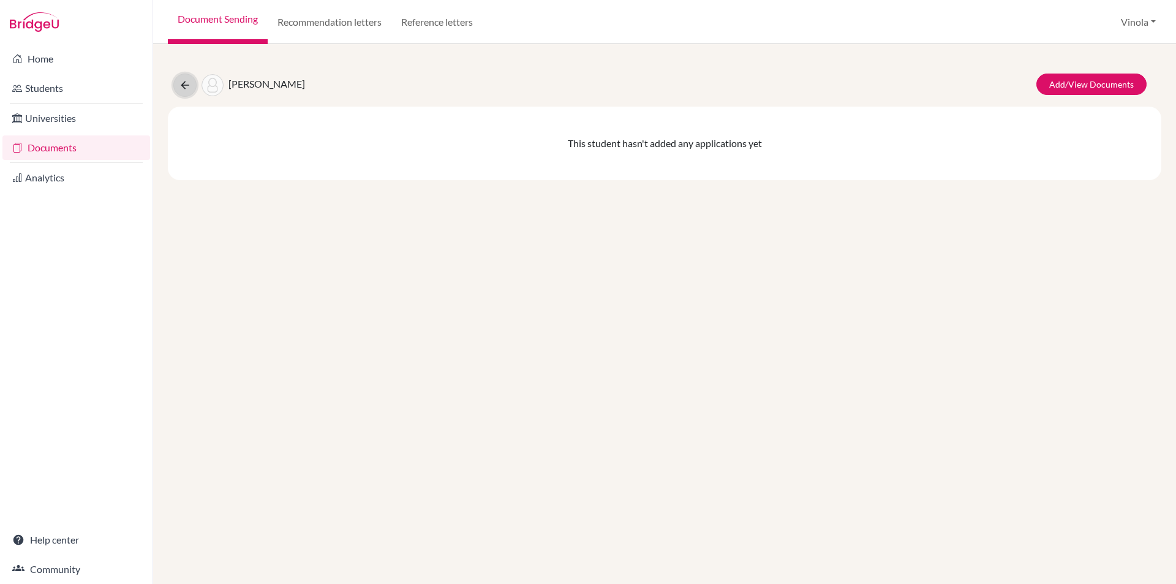
click at [193, 88] on button at bounding box center [184, 85] width 23 height 23
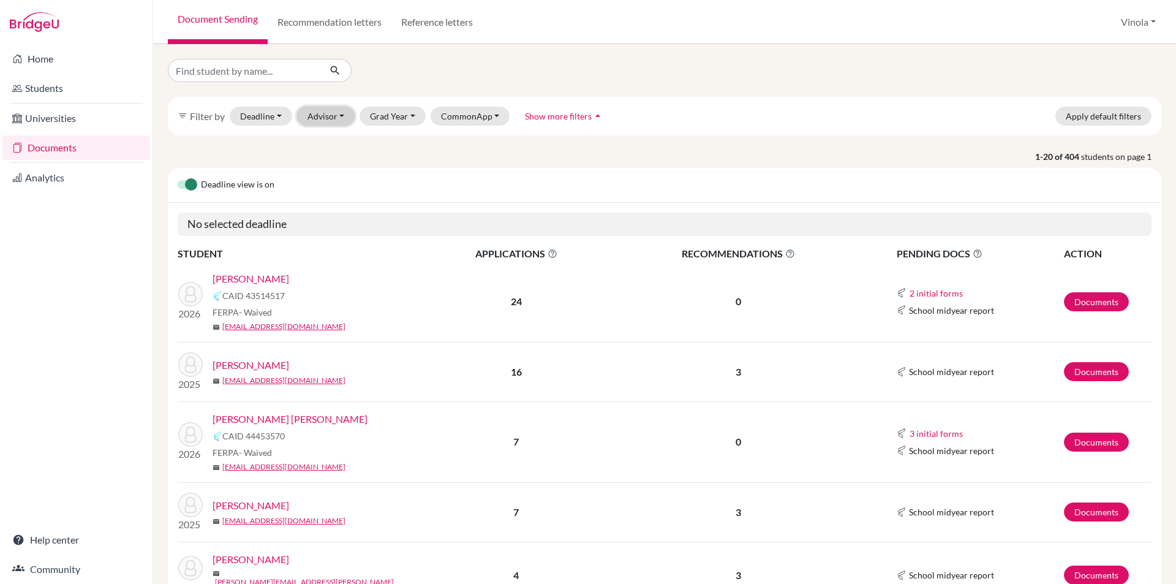
click at [341, 118] on button "Advisor" at bounding box center [326, 116] width 58 height 19
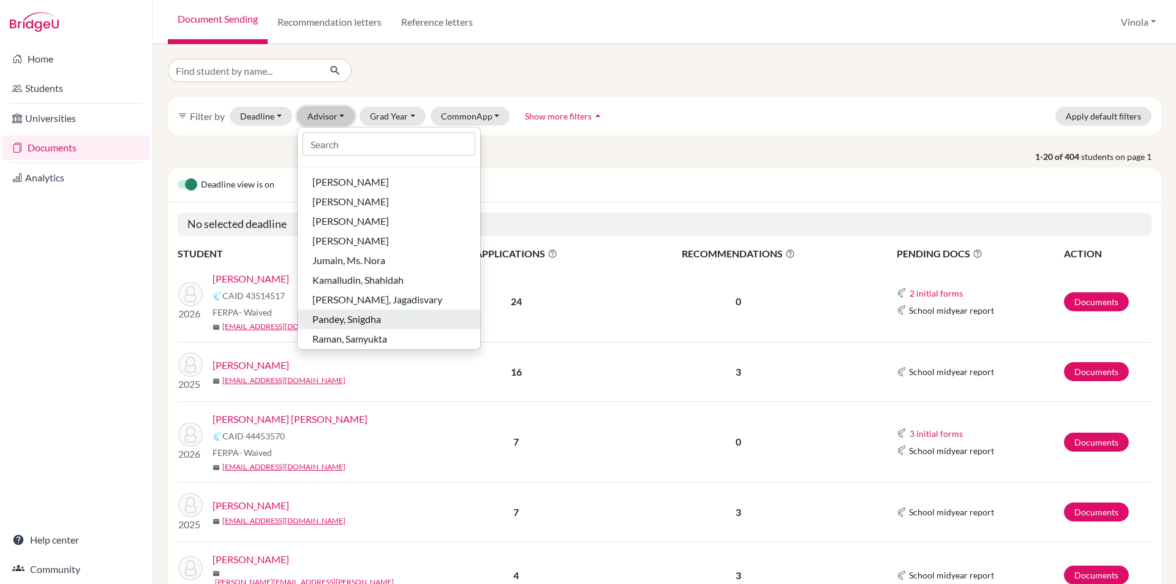
scroll to position [81, 0]
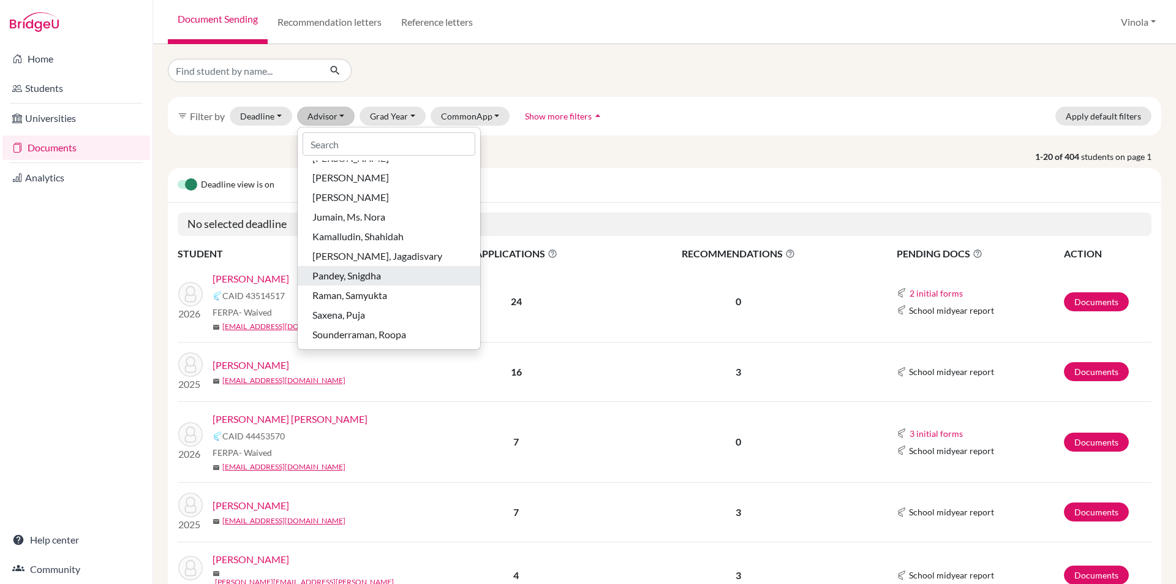
click at [366, 274] on span "Pandey, Snigdha" at bounding box center [346, 275] width 69 height 15
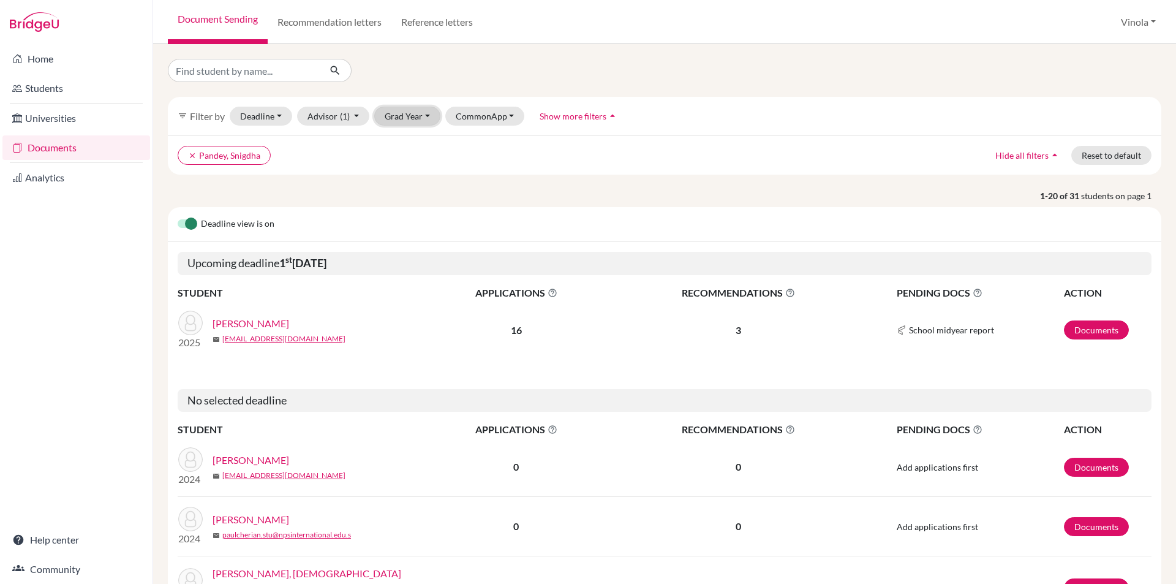
click at [408, 117] on button "Grad Year" at bounding box center [407, 116] width 66 height 19
click at [407, 179] on span "2025" at bounding box center [401, 181] width 22 height 15
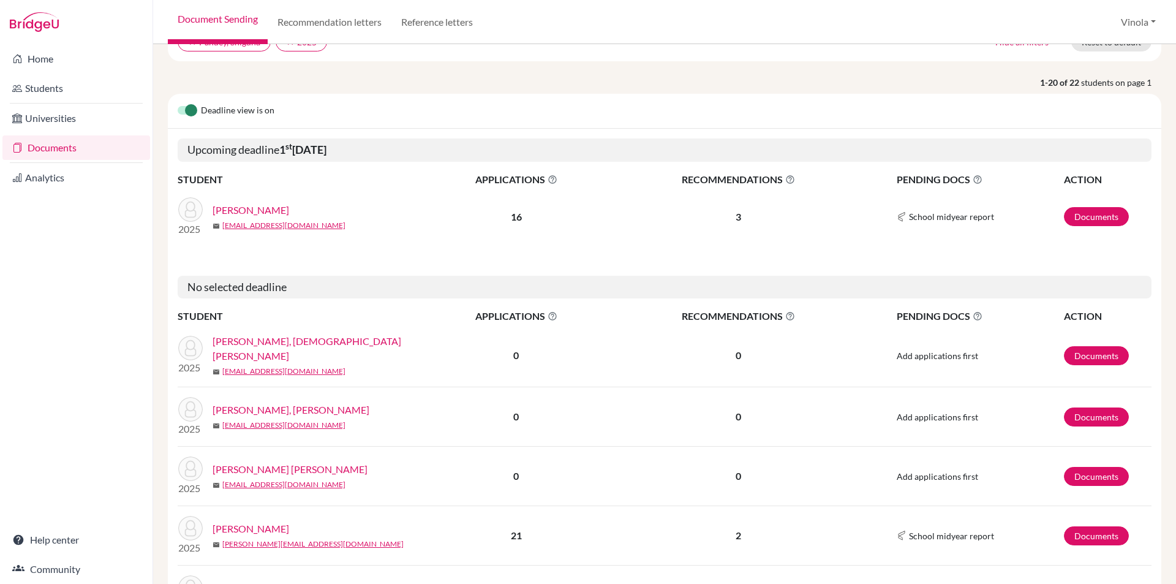
scroll to position [184, 0]
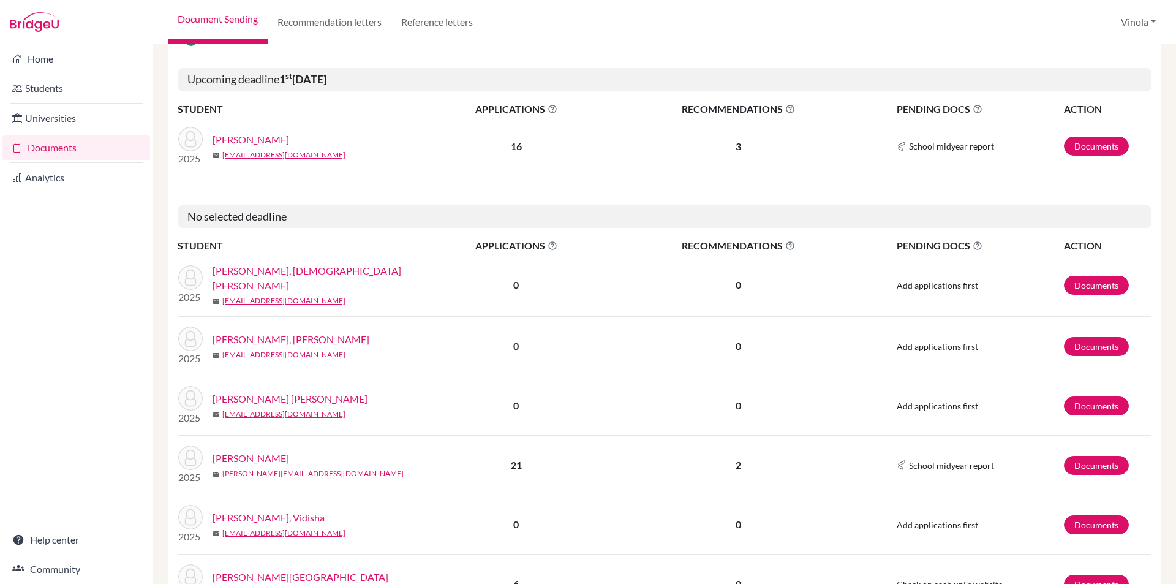
click at [279, 137] on link "[PERSON_NAME]" at bounding box center [251, 139] width 77 height 15
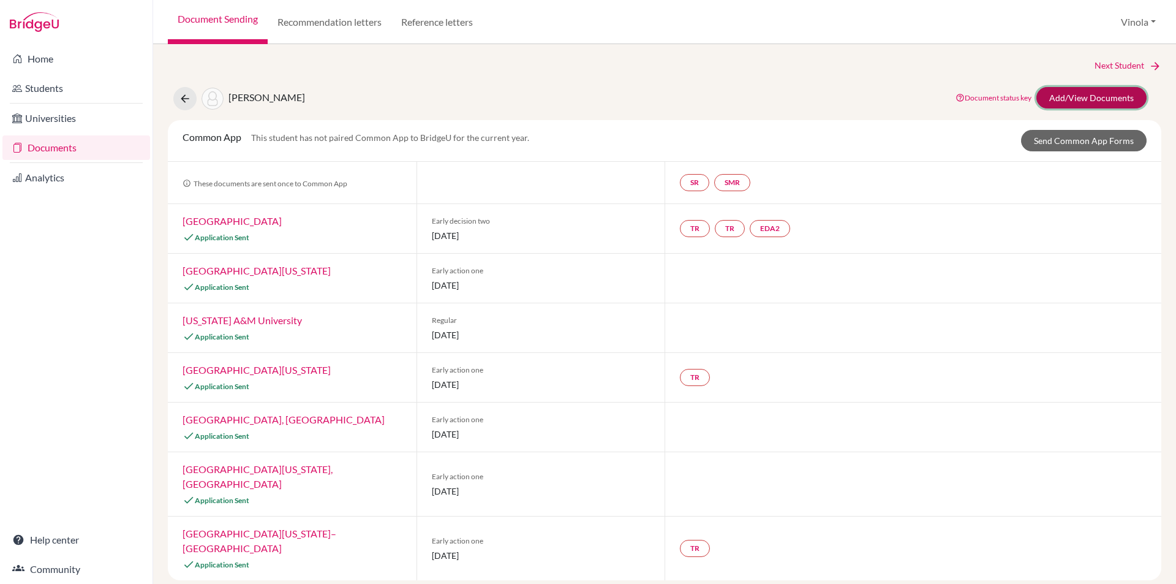
click at [1082, 99] on link "Add/View Documents" at bounding box center [1091, 97] width 110 height 21
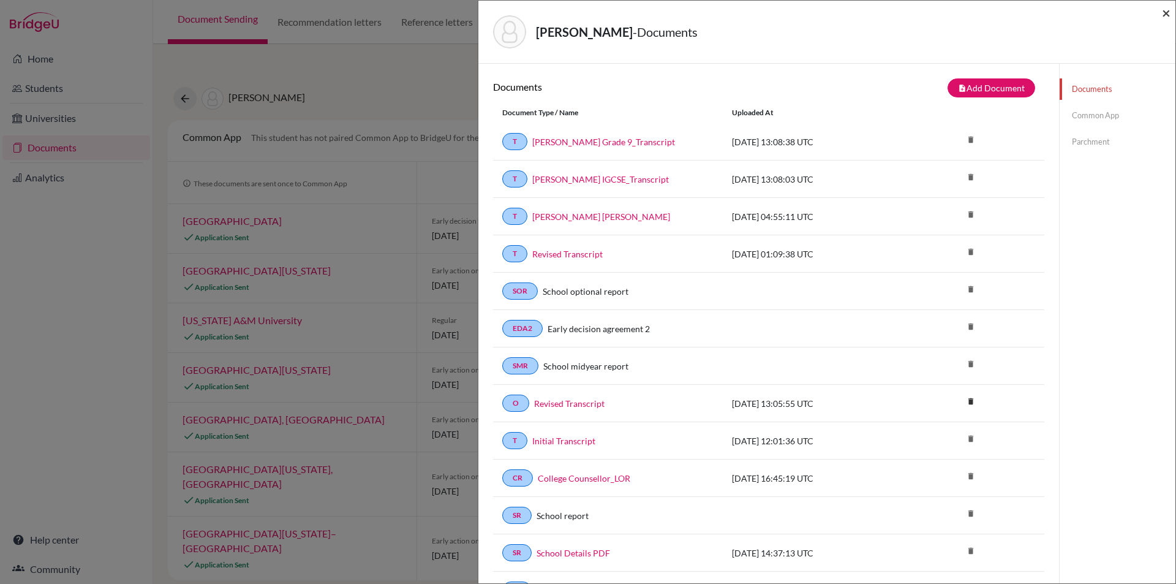
click at [1165, 12] on span "×" at bounding box center [1166, 13] width 9 height 18
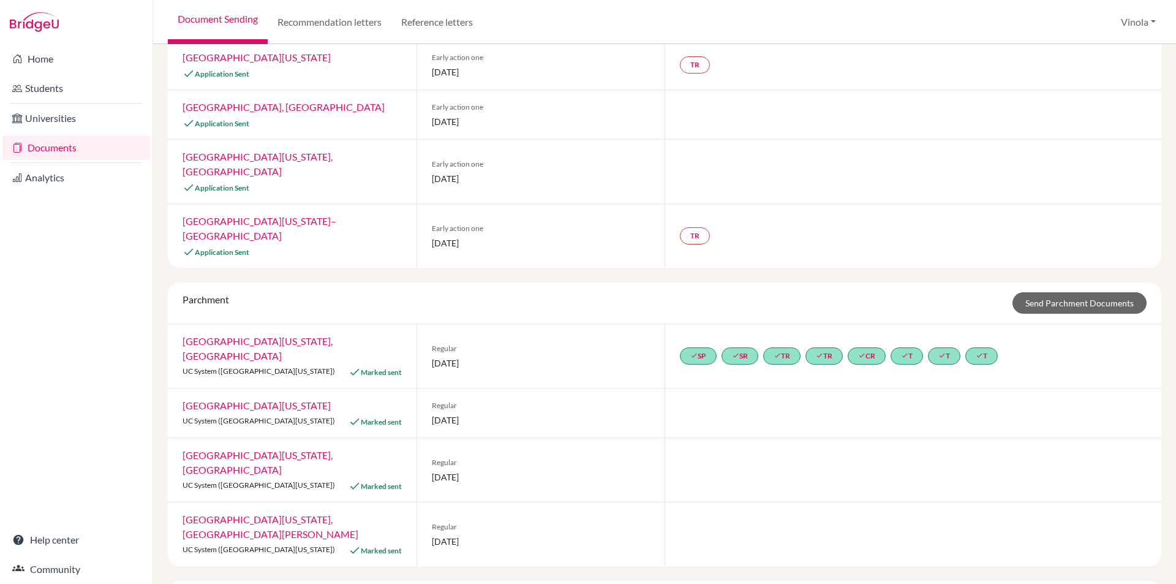
scroll to position [429, 0]
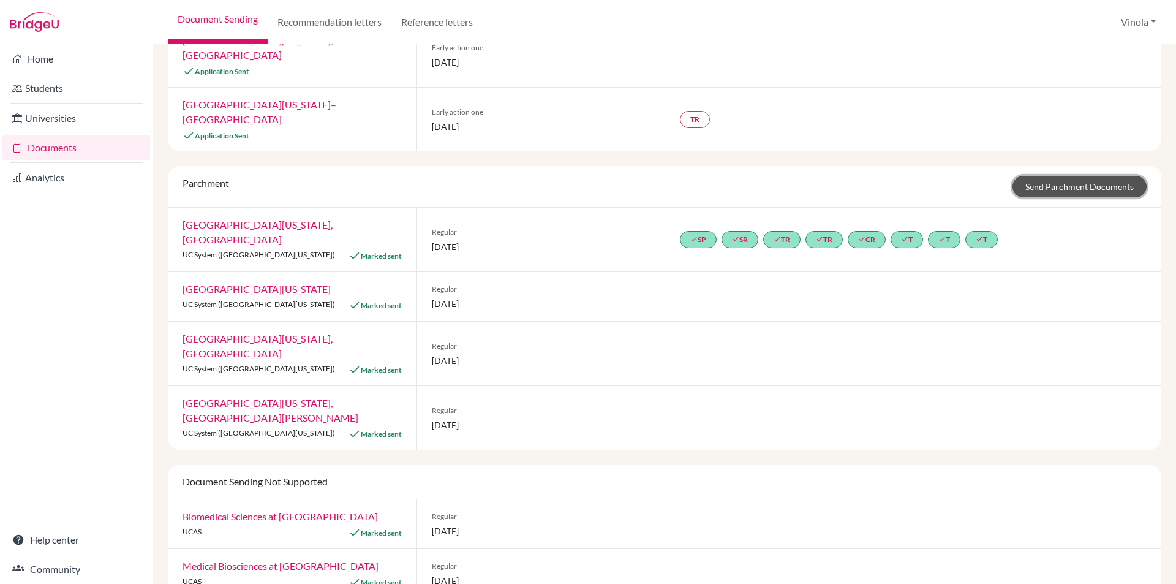
click at [1071, 176] on link "Send Parchment Documents" at bounding box center [1080, 186] width 134 height 21
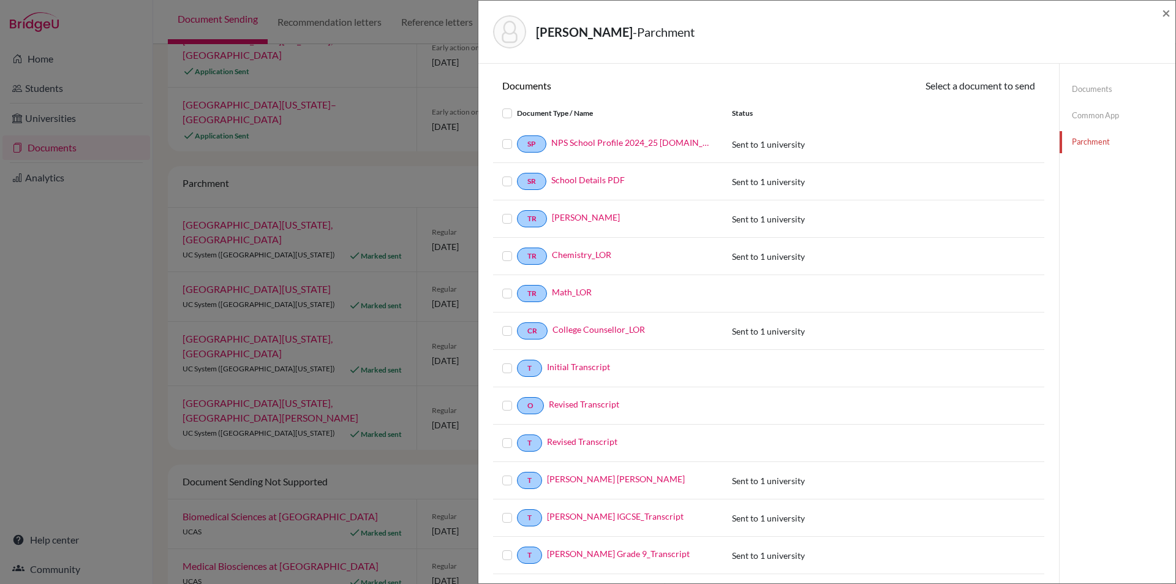
click at [517, 137] on label at bounding box center [517, 137] width 0 height 0
click at [0, 0] on input "checkbox" at bounding box center [0, 0] width 0 height 0
click at [517, 175] on label at bounding box center [517, 175] width 0 height 0
click at [0, 0] on input "checkbox" at bounding box center [0, 0] width 0 height 0
click at [1167, 13] on span "×" at bounding box center [1166, 13] width 9 height 18
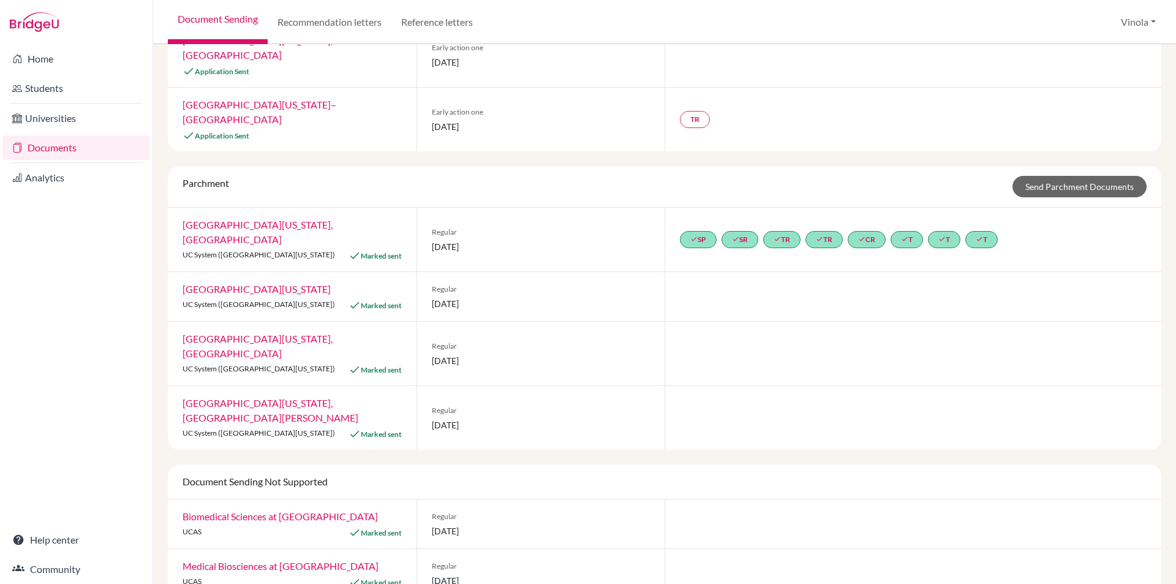
click at [752, 272] on div at bounding box center [913, 296] width 497 height 49
click at [284, 283] on link "University of California, Berkeley" at bounding box center [257, 289] width 148 height 12
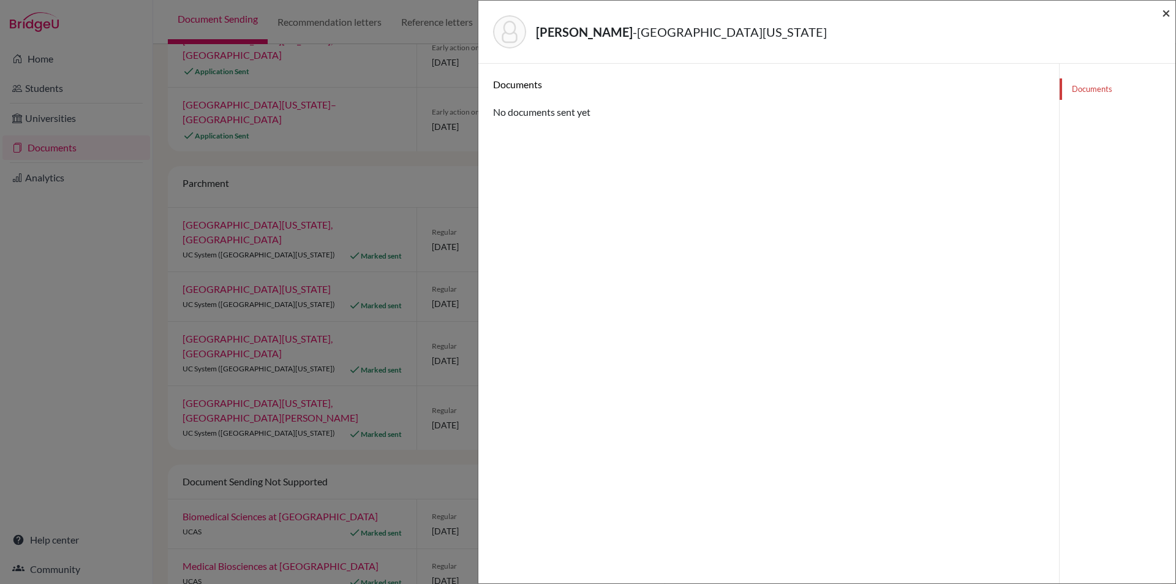
click at [1164, 7] on span "×" at bounding box center [1166, 13] width 9 height 18
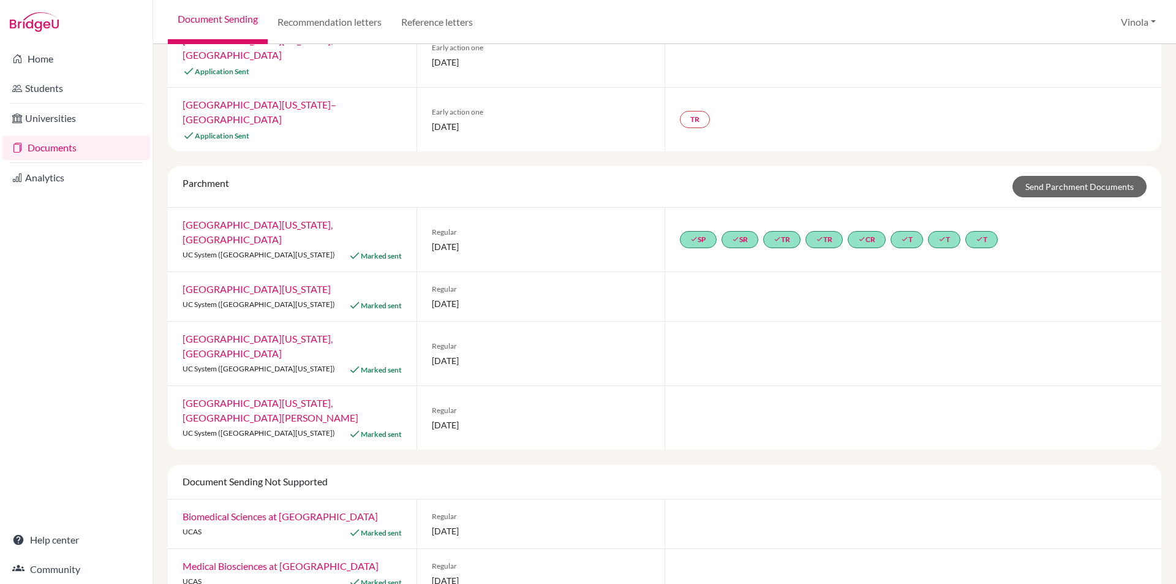
click at [258, 219] on link "University of California, San Diego" at bounding box center [258, 232] width 150 height 26
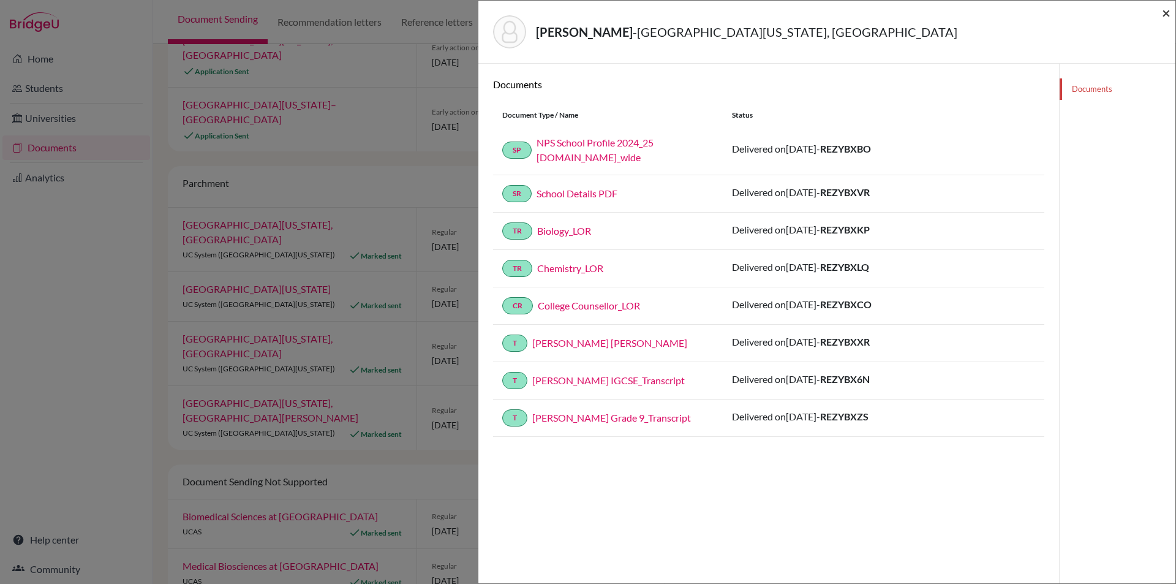
click at [1164, 13] on span "×" at bounding box center [1166, 13] width 9 height 18
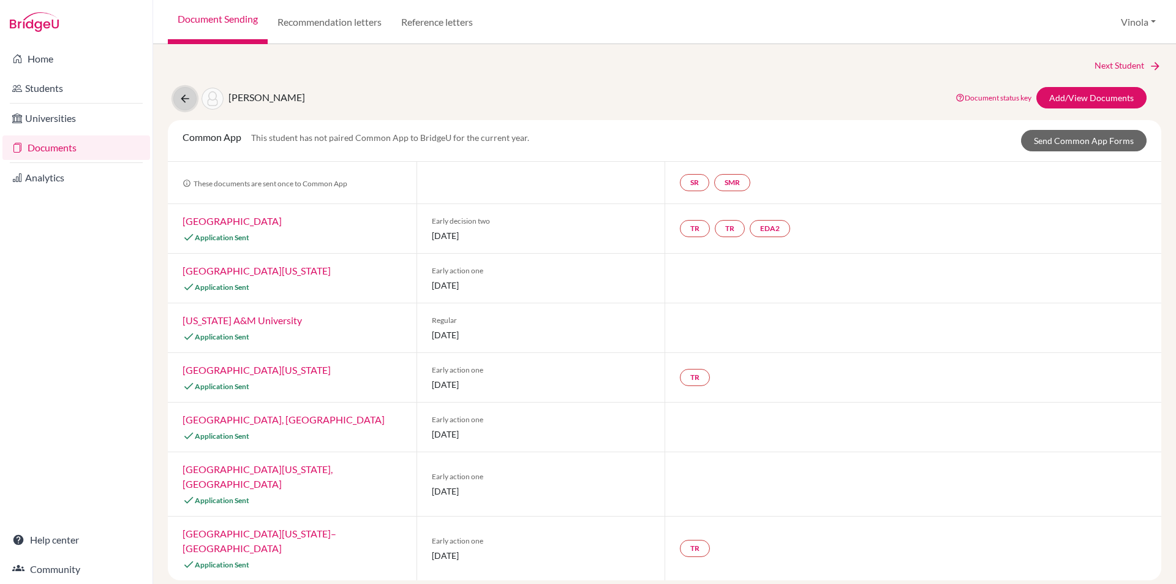
click at [176, 100] on button at bounding box center [184, 98] width 23 height 23
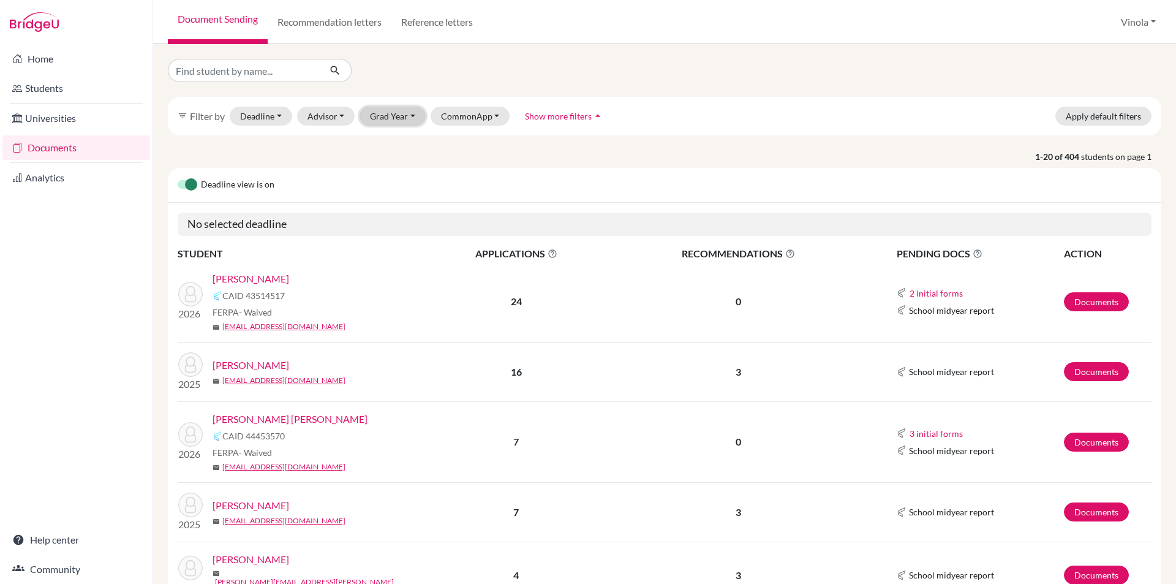
click at [391, 119] on button "Grad Year" at bounding box center [393, 116] width 66 height 19
click at [399, 176] on div "2025" at bounding box center [396, 181] width 43 height 15
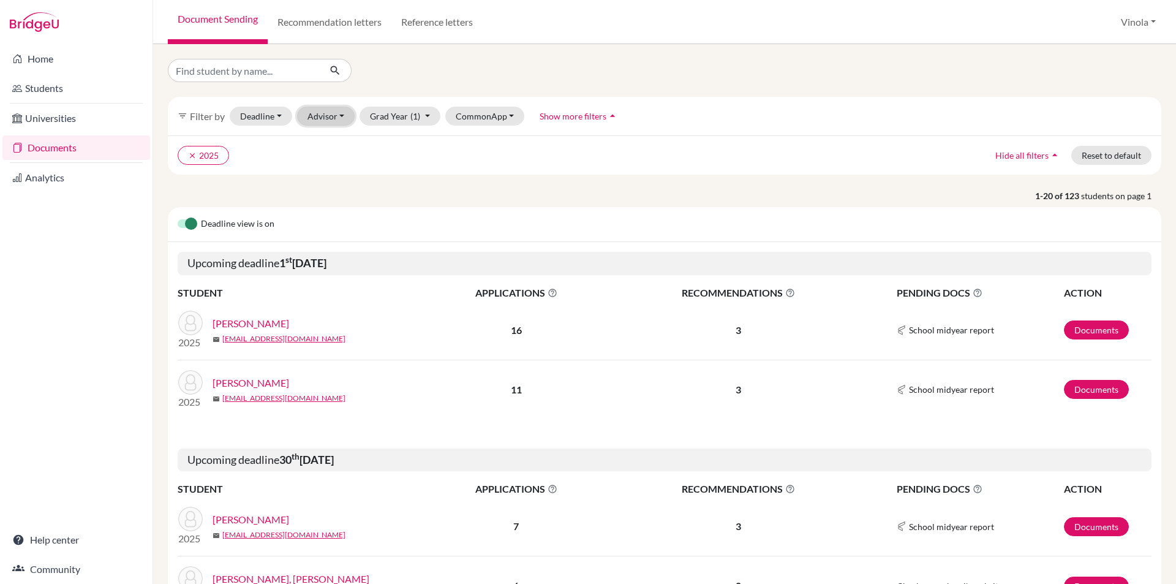
click at [345, 115] on button "Advisor" at bounding box center [326, 116] width 58 height 19
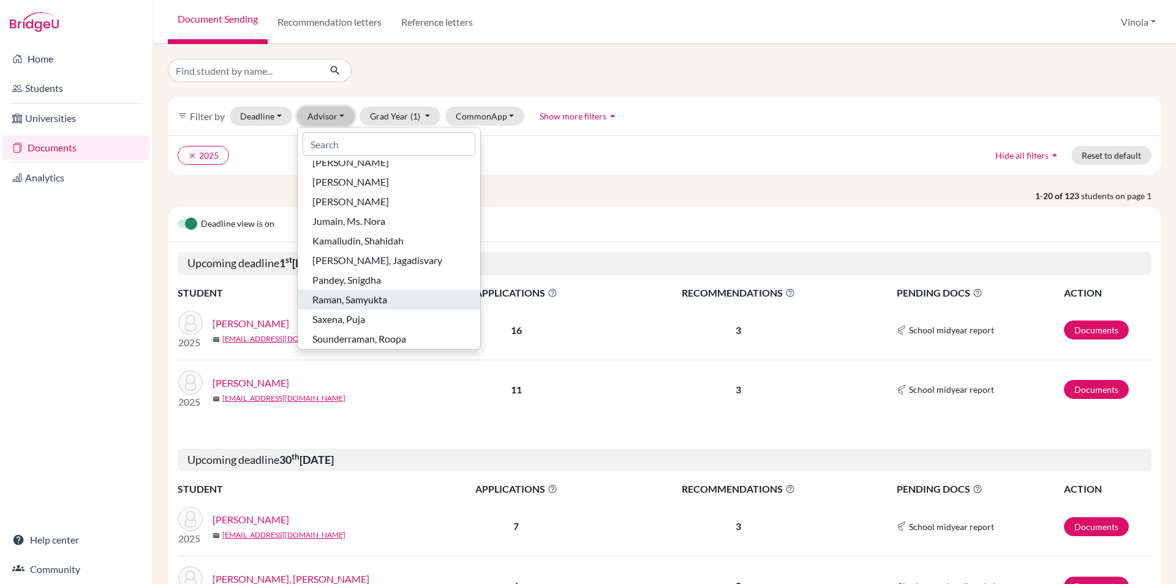
scroll to position [81, 0]
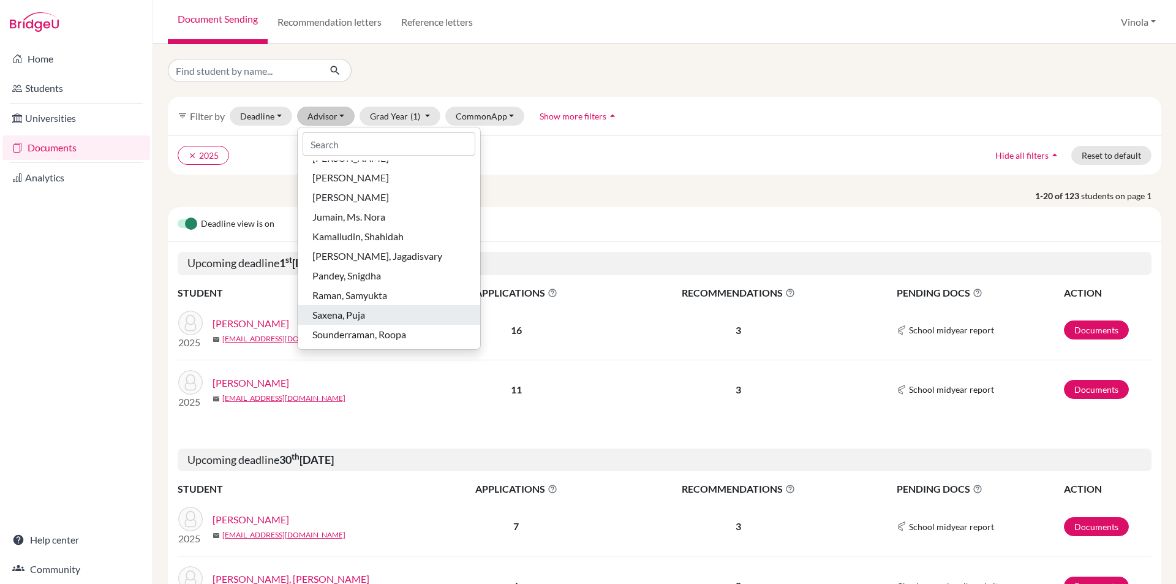
click at [355, 311] on span "Saxena, Puja" at bounding box center [338, 315] width 53 height 15
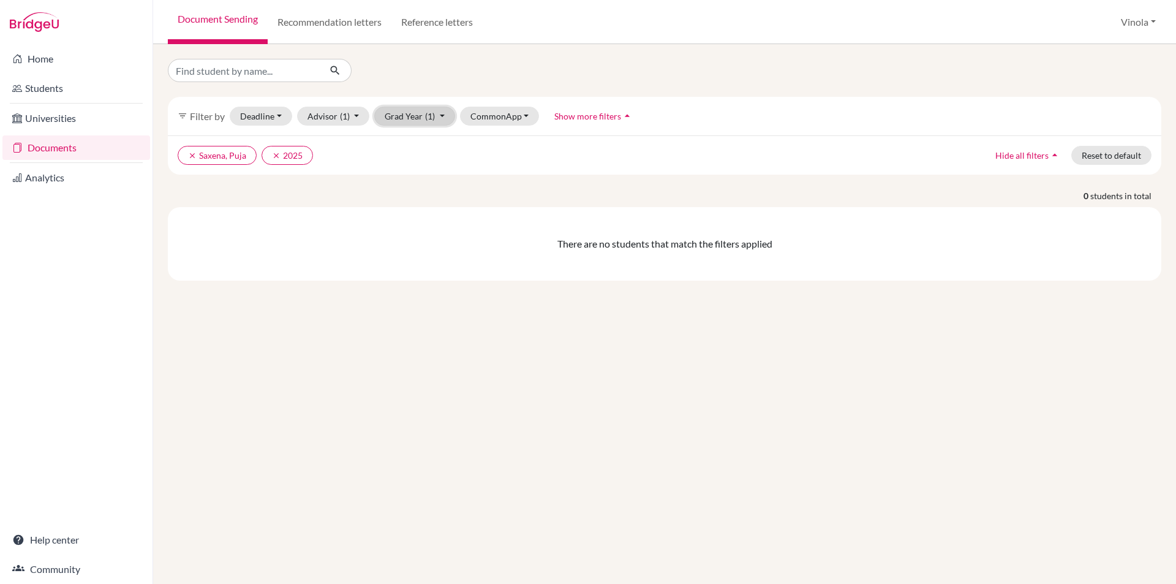
click at [409, 115] on button "Grad Year (1)" at bounding box center [414, 116] width 81 height 19
click at [408, 164] on span "2026" at bounding box center [401, 161] width 22 height 15
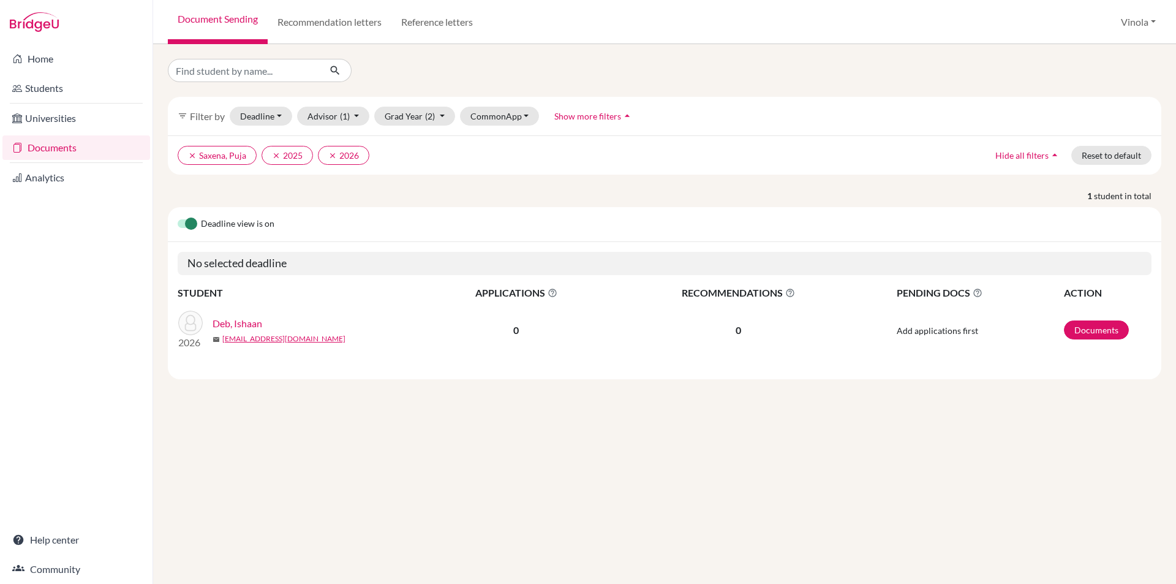
click at [251, 320] on link "Deb, Ishaan" at bounding box center [238, 323] width 50 height 15
click at [431, 121] on span "(2)" at bounding box center [430, 116] width 10 height 10
click at [426, 160] on icon "done" at bounding box center [426, 162] width 12 height 12
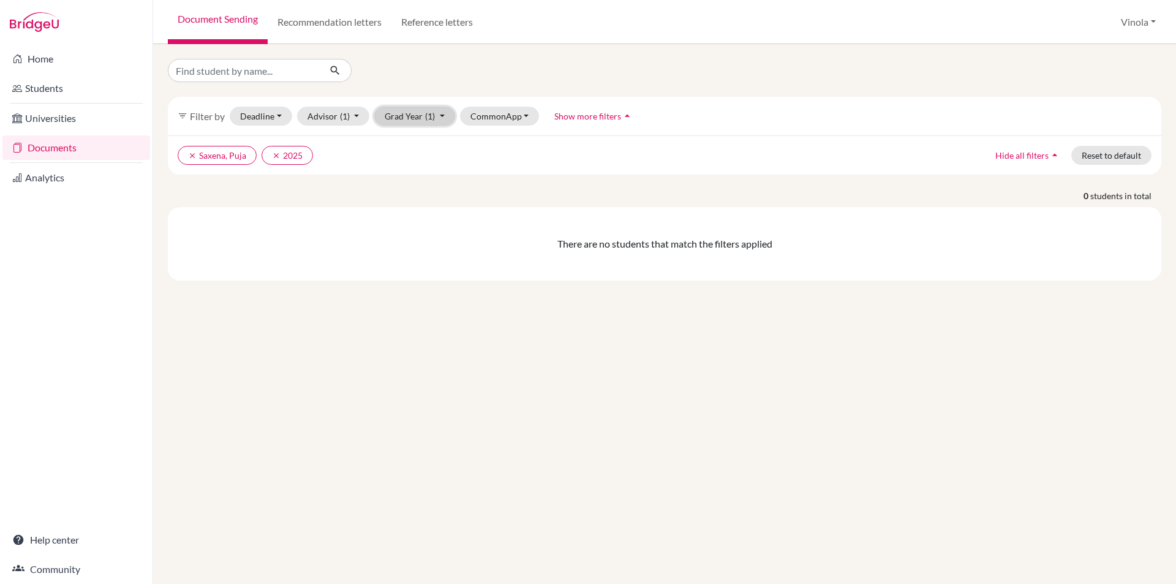
click at [425, 122] on button "Grad Year (1)" at bounding box center [414, 116] width 81 height 19
click at [420, 183] on icon "done" at bounding box center [426, 181] width 12 height 12
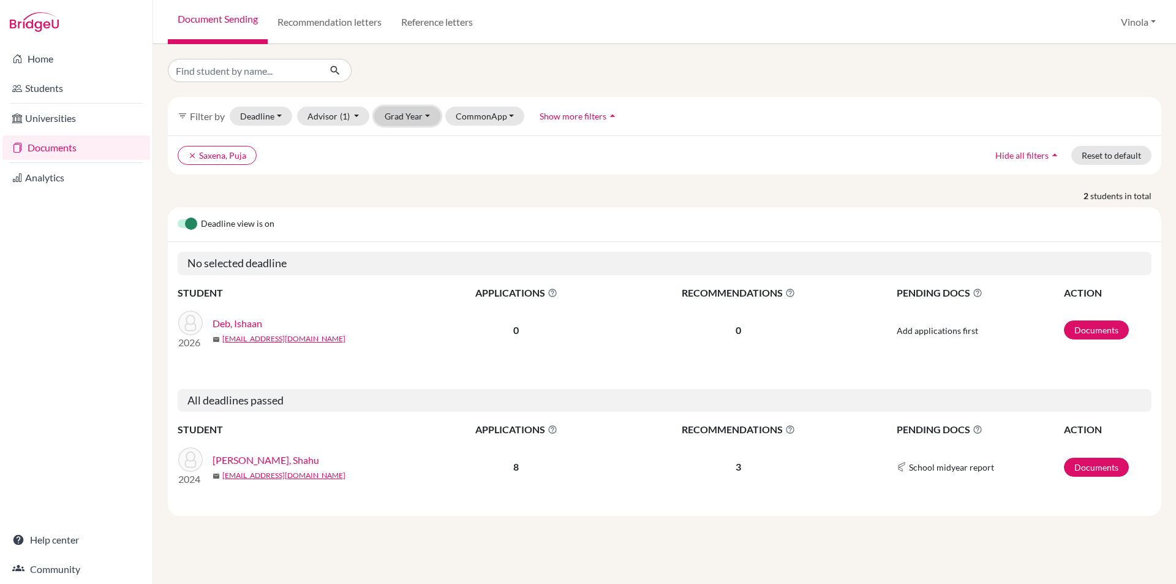
click at [426, 119] on button "Grad Year" at bounding box center [407, 116] width 66 height 19
click at [404, 205] on span "2024" at bounding box center [401, 201] width 22 height 15
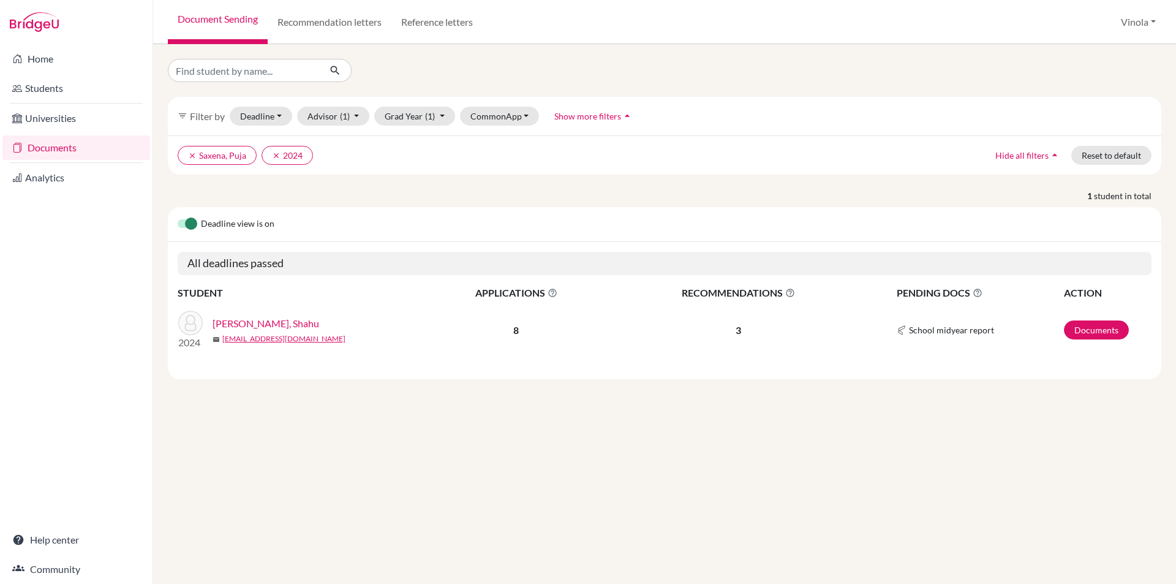
click at [235, 322] on link "Wagh, Shahu" at bounding box center [266, 323] width 107 height 15
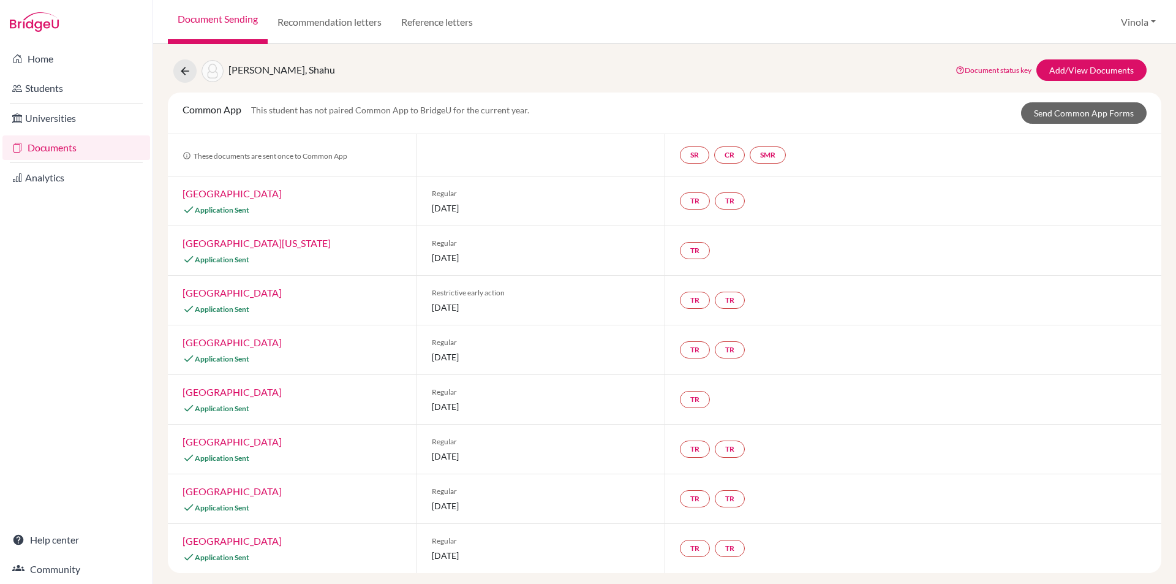
scroll to position [18, 0]
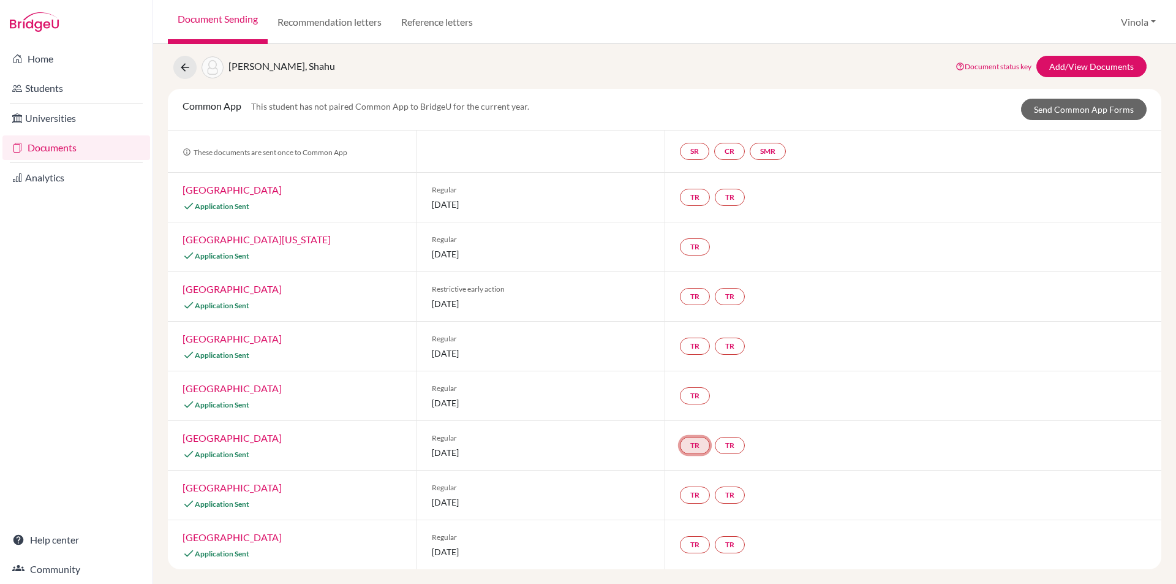
click at [694, 448] on link "TR" at bounding box center [695, 445] width 30 height 17
click at [850, 428] on div "TR Teacher recommendation Incomplete TR" at bounding box center [913, 445] width 497 height 49
click at [230, 239] on link "University of Pennsylvania" at bounding box center [257, 239] width 148 height 12
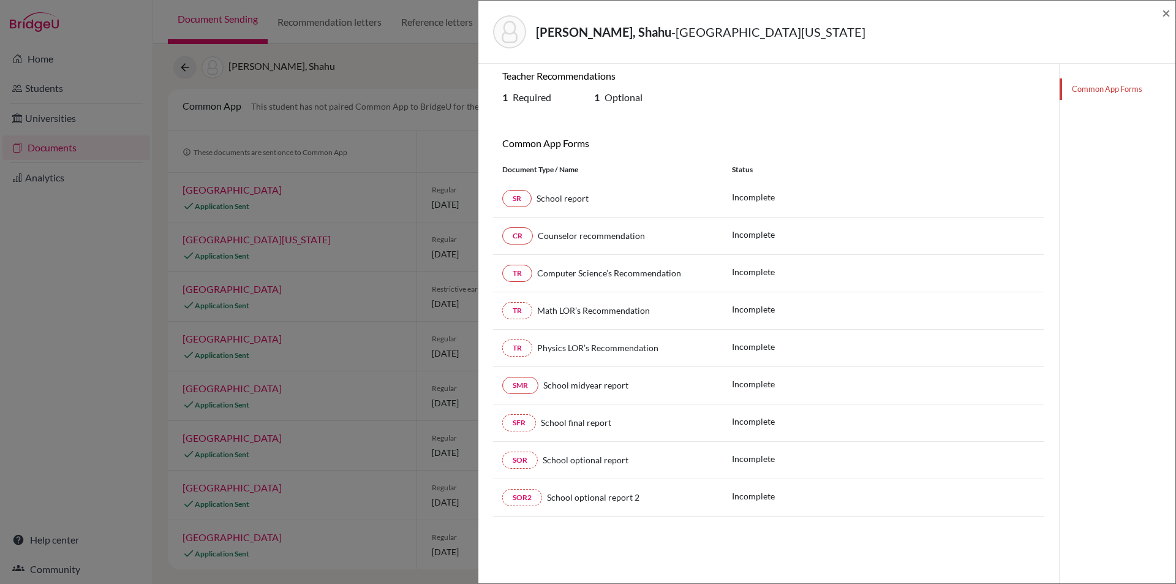
scroll to position [64, 0]
click at [1168, 13] on span "×" at bounding box center [1166, 13] width 9 height 18
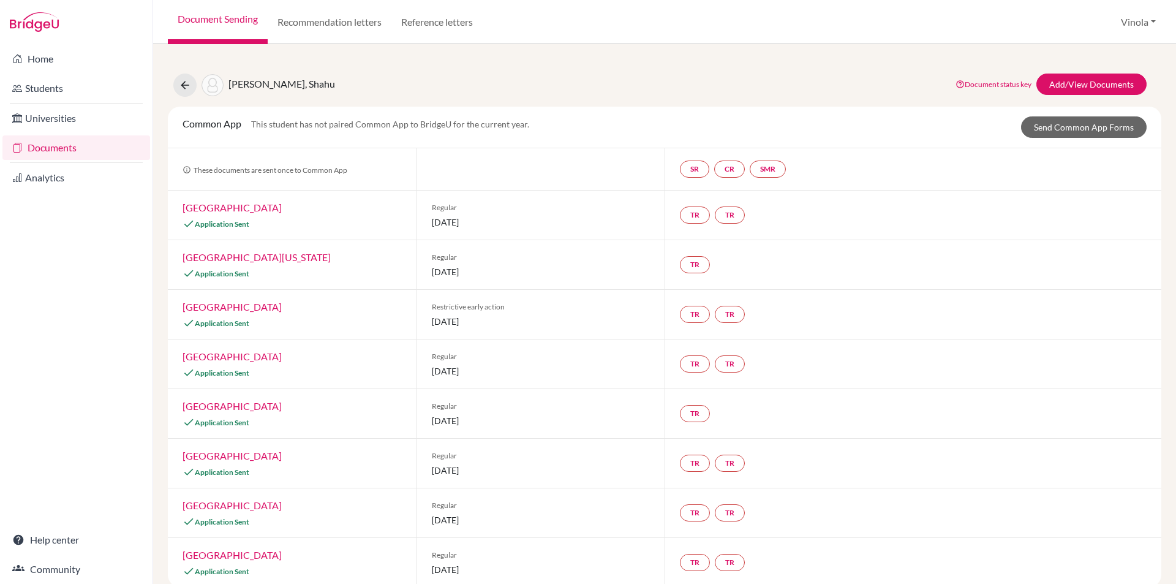
click at [232, 208] on link "Harvard University" at bounding box center [232, 208] width 99 height 12
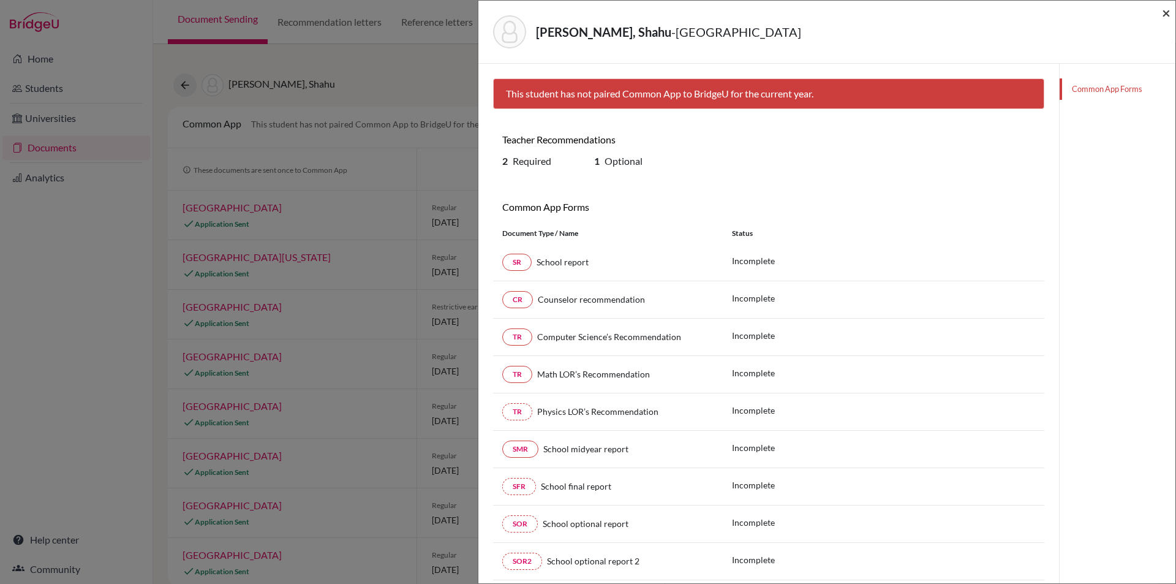
click at [1165, 15] on span "×" at bounding box center [1166, 13] width 9 height 18
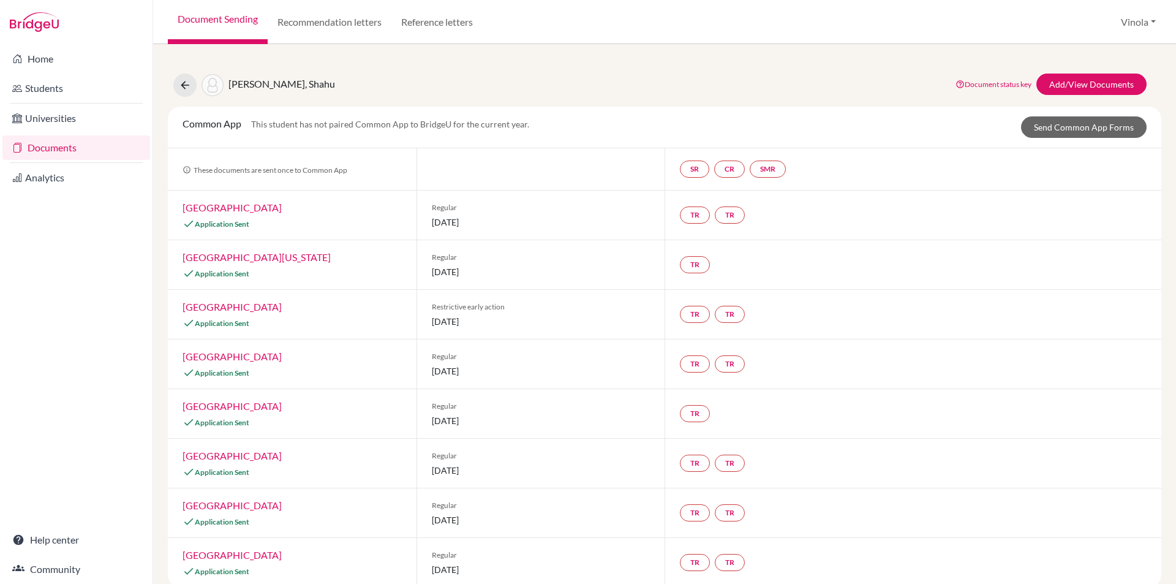
click at [188, 208] on link "Harvard University" at bounding box center [232, 208] width 99 height 12
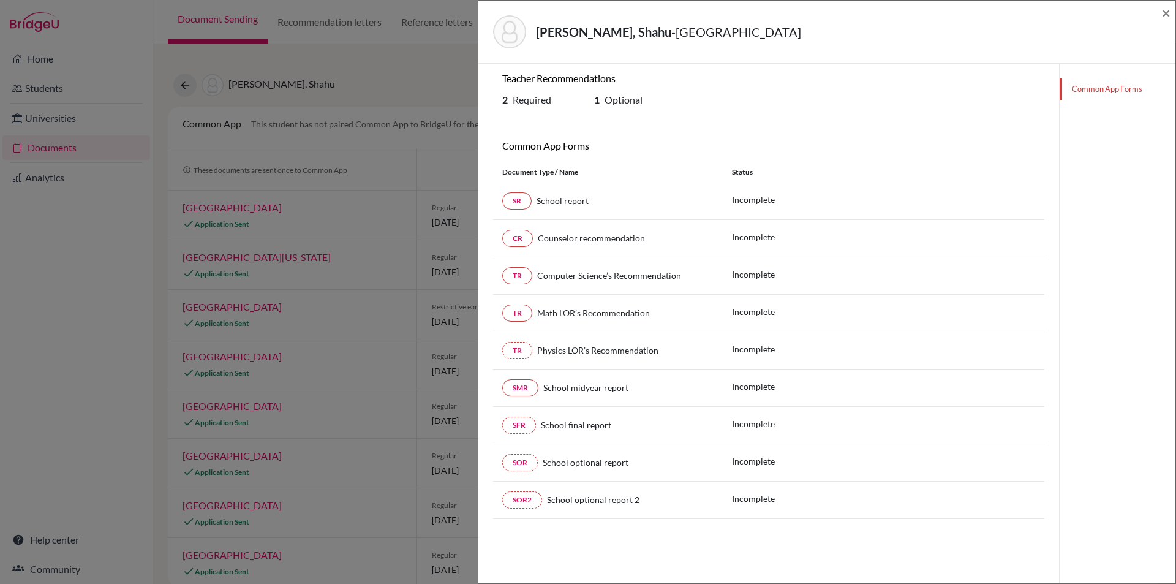
scroll to position [64, 0]
click at [1095, 81] on link "Common App Forms" at bounding box center [1118, 88] width 116 height 21
click at [1095, 88] on link "Common App Forms" at bounding box center [1118, 88] width 116 height 21
click at [1167, 20] on span "×" at bounding box center [1166, 13] width 9 height 18
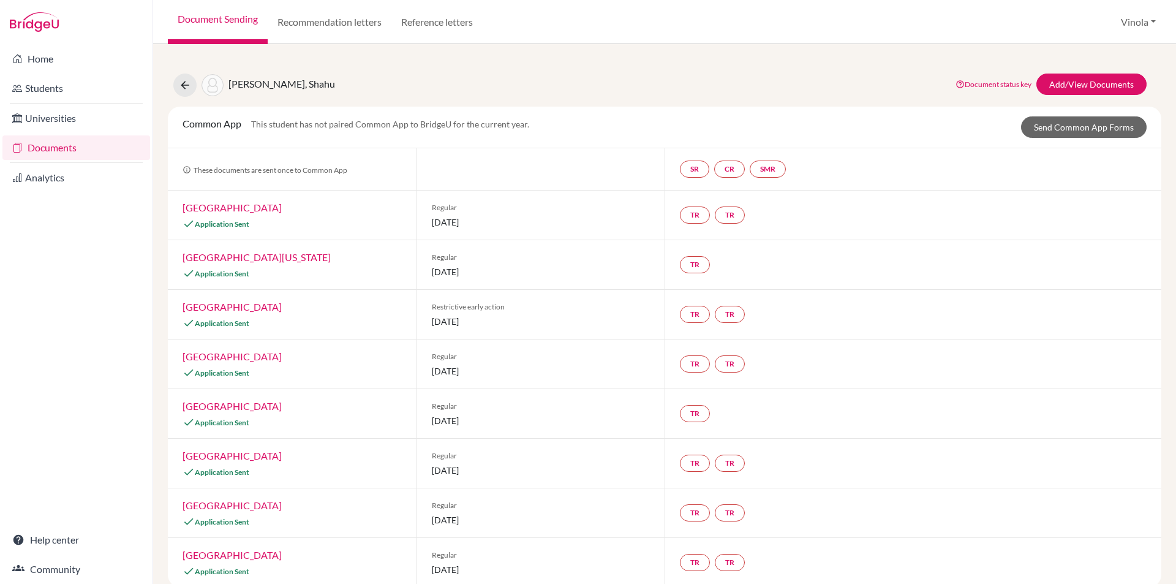
click at [233, 403] on link "[GEOGRAPHIC_DATA]" at bounding box center [232, 406] width 99 height 12
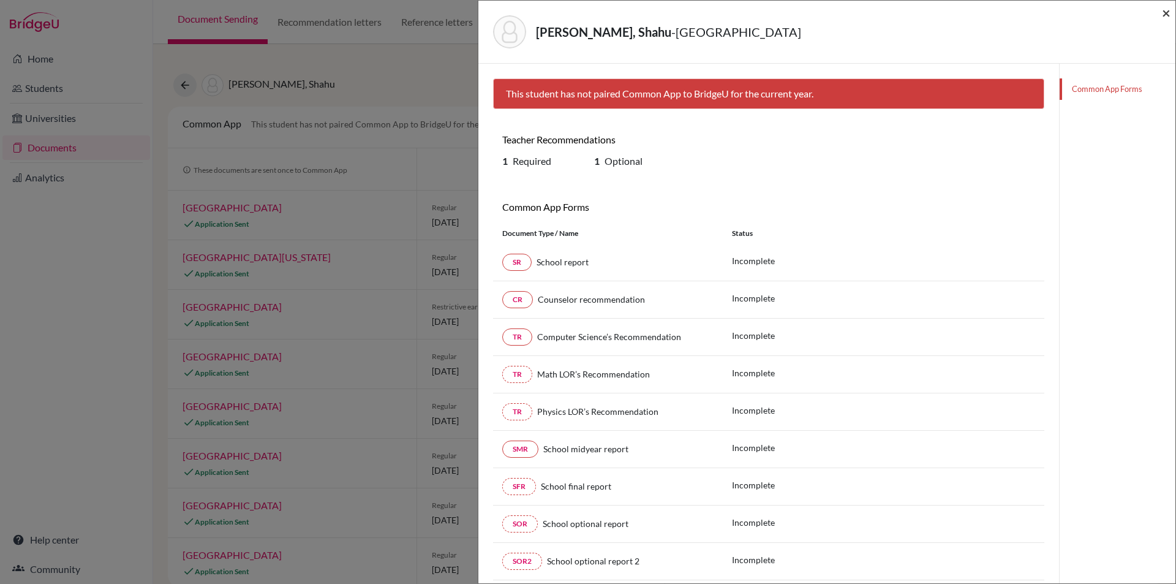
click at [1168, 13] on span "×" at bounding box center [1166, 13] width 9 height 18
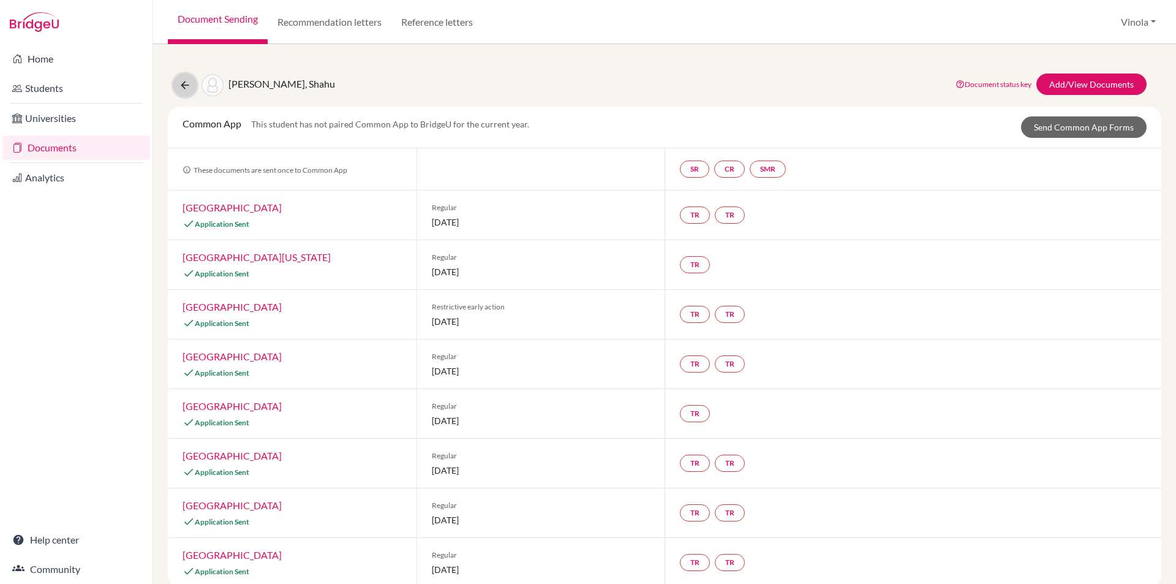
click at [194, 88] on button at bounding box center [184, 85] width 23 height 23
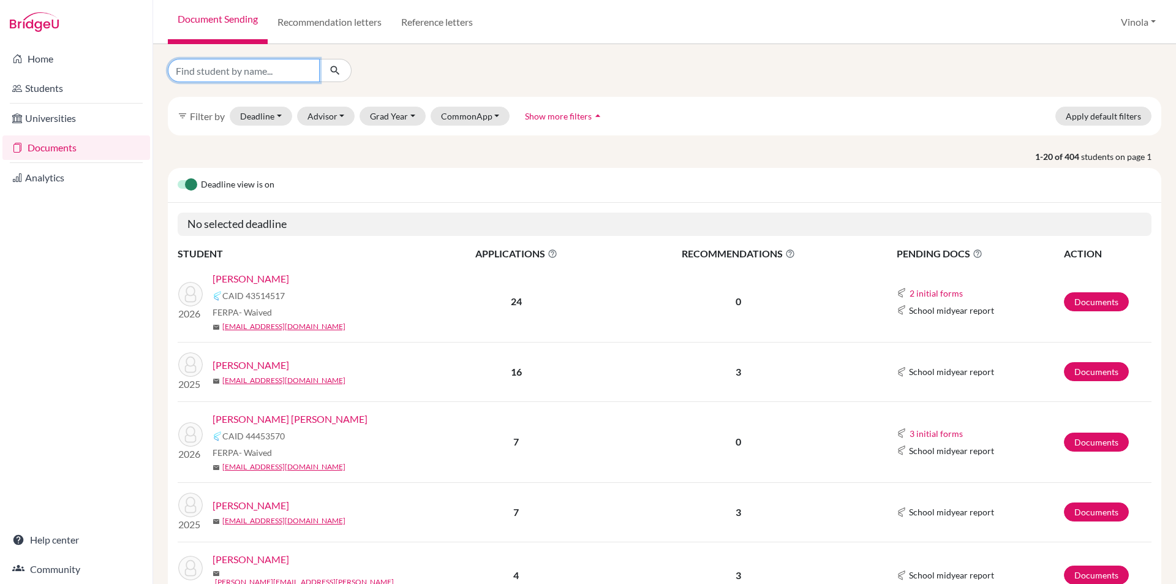
click at [251, 80] on input "Find student by name..." at bounding box center [244, 70] width 152 height 23
type input "[PERSON_NAME]"
click at [402, 117] on button "Grad Year" at bounding box center [393, 116] width 66 height 19
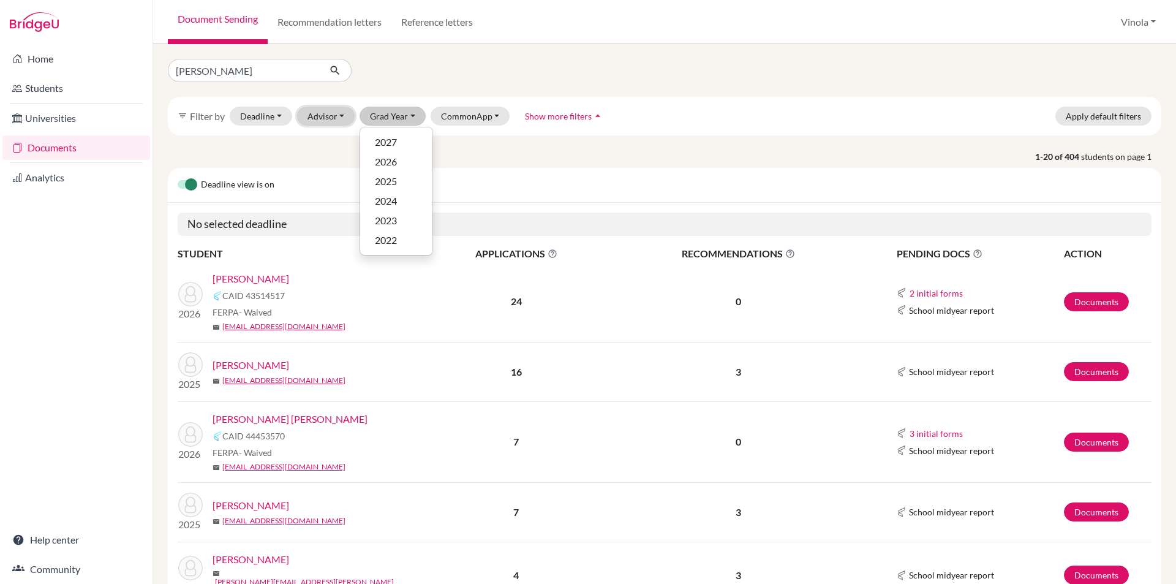
click at [321, 113] on button "Advisor" at bounding box center [326, 116] width 58 height 19
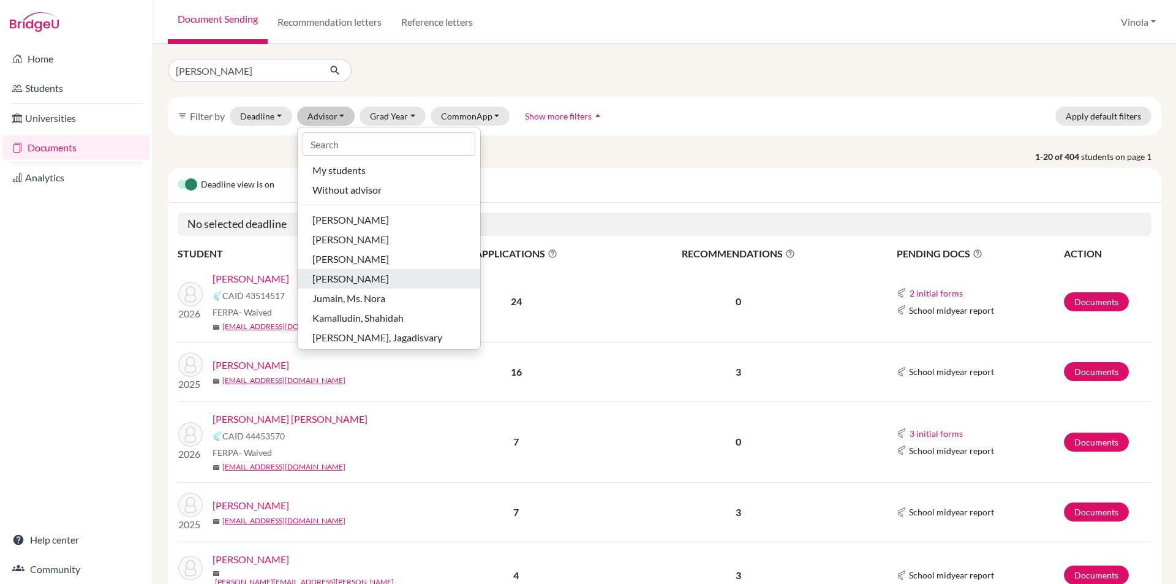
click at [363, 284] on span "[PERSON_NAME]" at bounding box center [350, 278] width 77 height 15
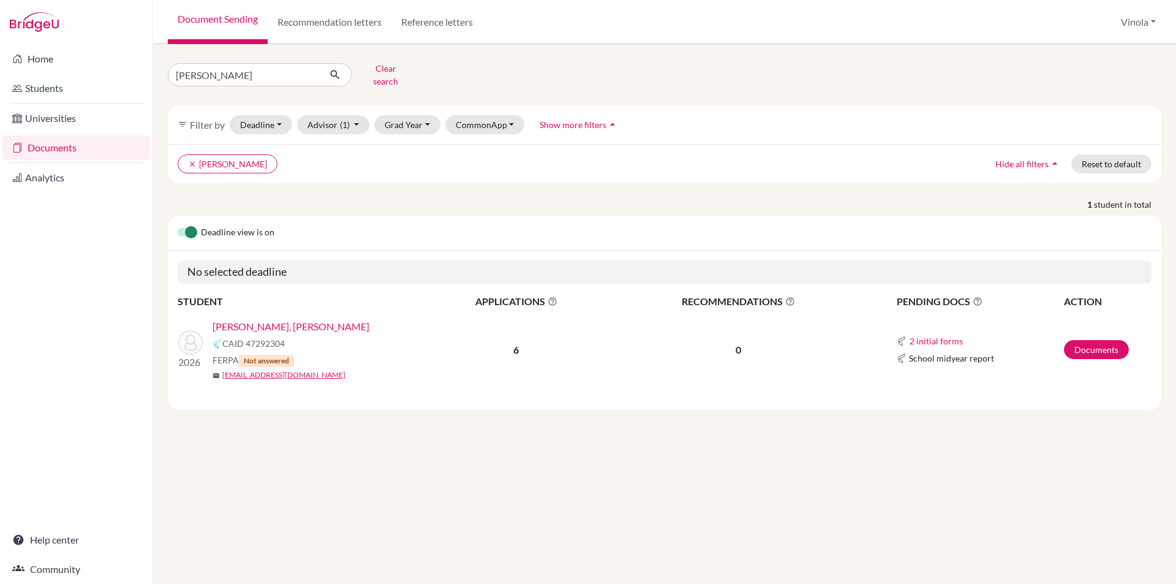
click at [292, 322] on link "[PERSON_NAME], [PERSON_NAME]" at bounding box center [291, 326] width 157 height 15
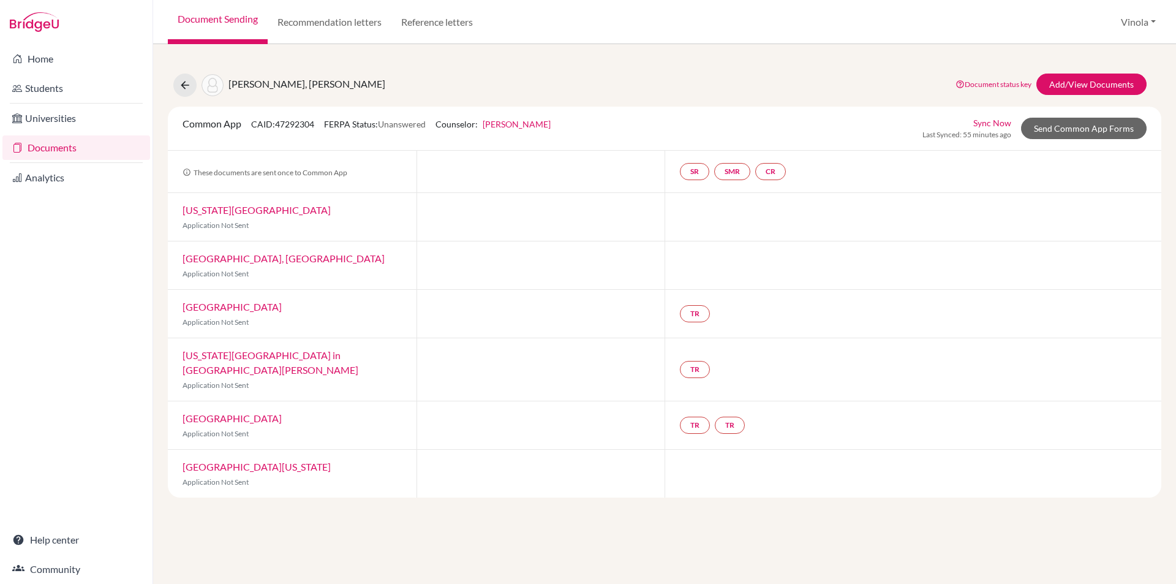
click at [251, 213] on link "[US_STATE][GEOGRAPHIC_DATA]" at bounding box center [257, 210] width 148 height 12
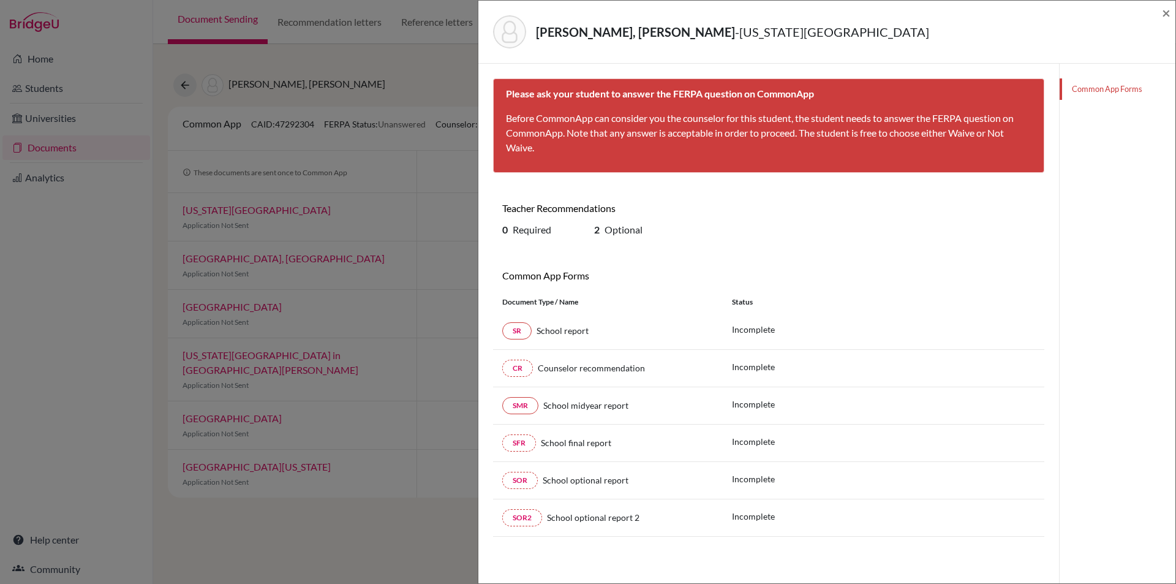
click at [373, 517] on div "[PERSON_NAME], [PERSON_NAME] - [US_STATE] Institute of Technology × Please ask …" at bounding box center [588, 292] width 1176 height 584
click at [1169, 12] on span "×" at bounding box center [1166, 13] width 9 height 18
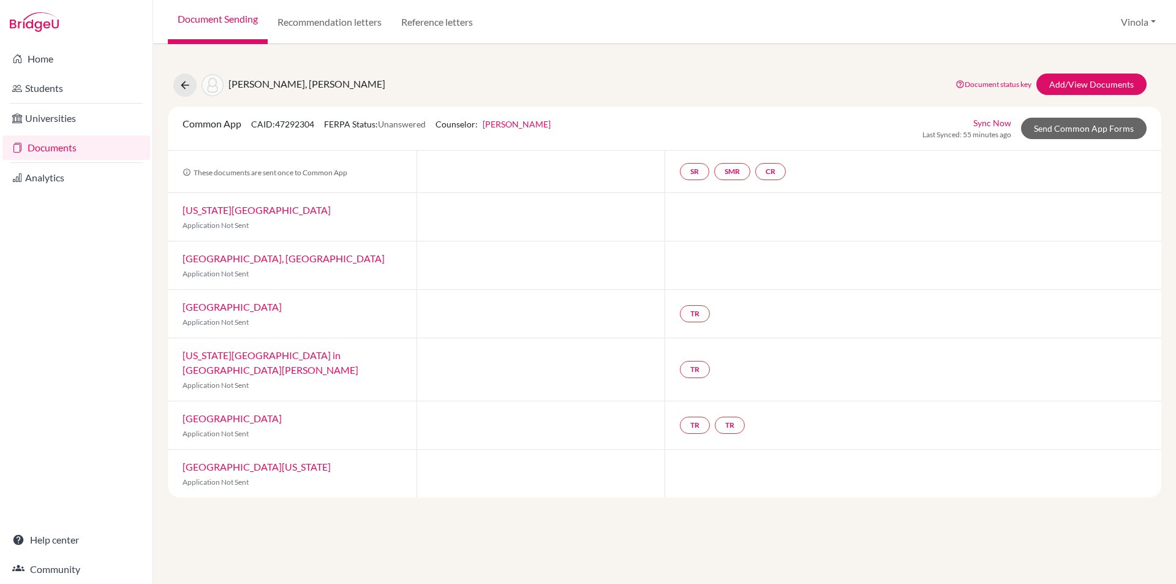
click at [241, 412] on link "[GEOGRAPHIC_DATA]" at bounding box center [232, 418] width 99 height 12
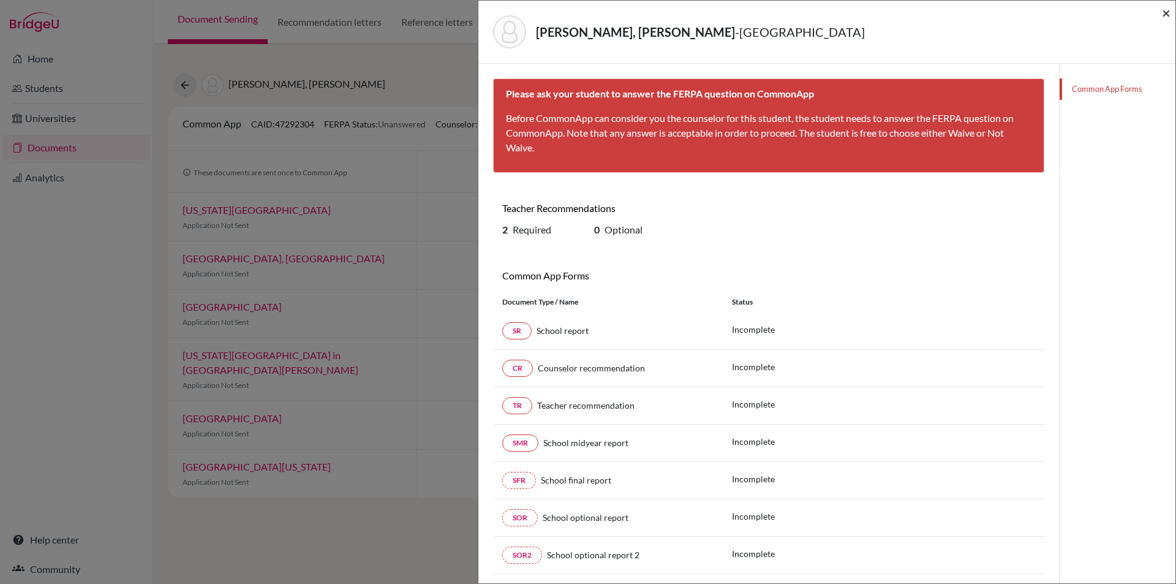
click at [1166, 11] on span "×" at bounding box center [1166, 13] width 9 height 18
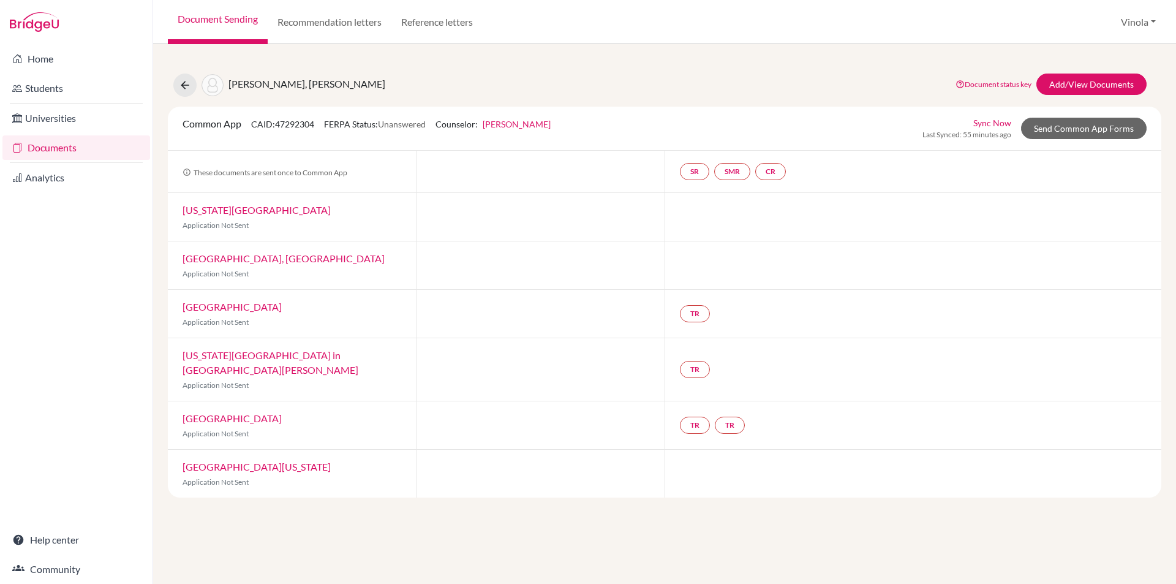
click at [940, 401] on div "TR TR" at bounding box center [913, 425] width 497 height 48
click at [179, 88] on icon at bounding box center [185, 85] width 12 height 12
